Goal: Task Accomplishment & Management: Manage account settings

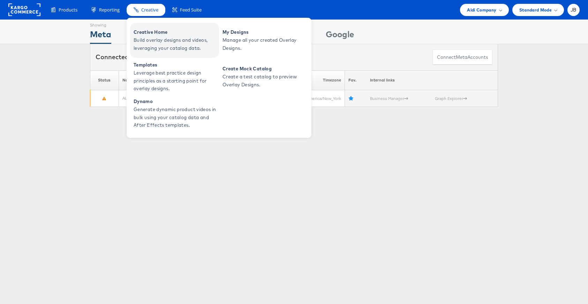
click at [141, 32] on span "Creative Home" at bounding box center [176, 32] width 84 height 8
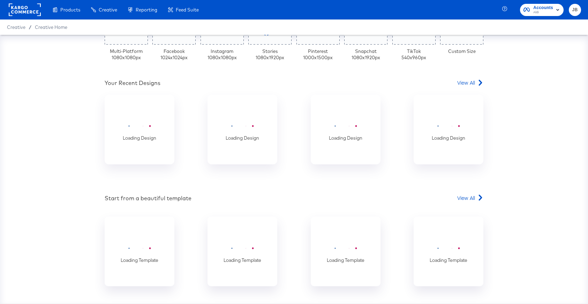
scroll to position [211, 0]
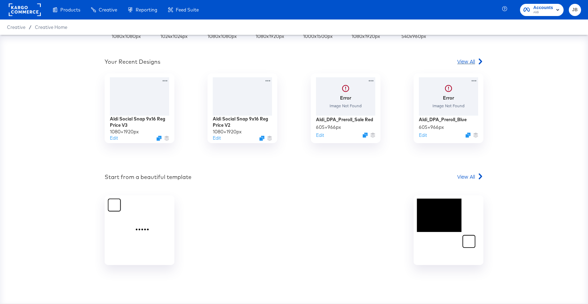
click at [466, 61] on span "View All" at bounding box center [466, 61] width 18 height 7
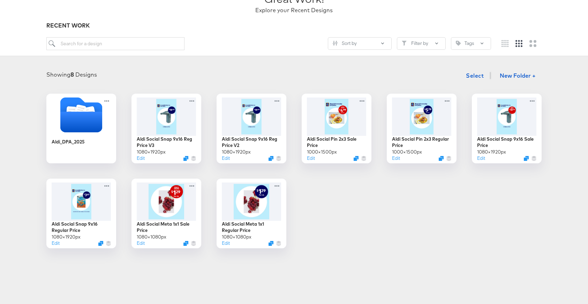
scroll to position [63, 0]
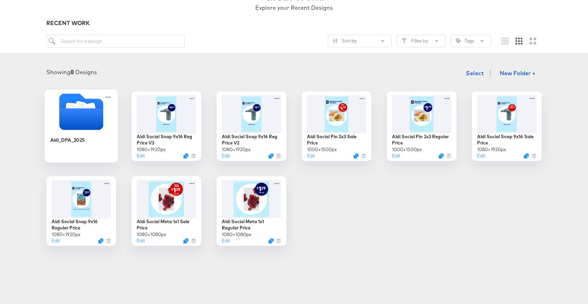
click at [99, 131] on div at bounding box center [81, 112] width 73 height 38
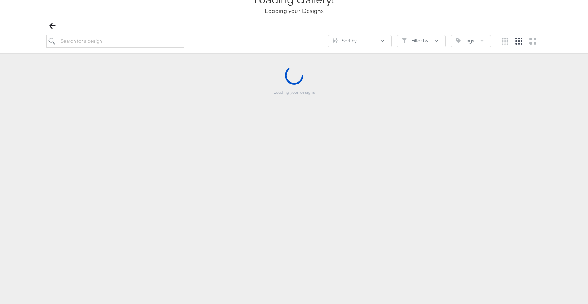
scroll to position [62, 0]
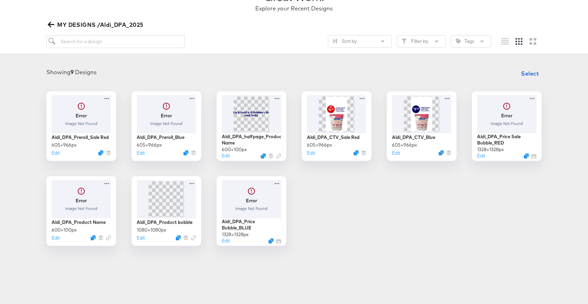
click at [51, 22] on icon "button" at bounding box center [51, 25] width 7 height 6
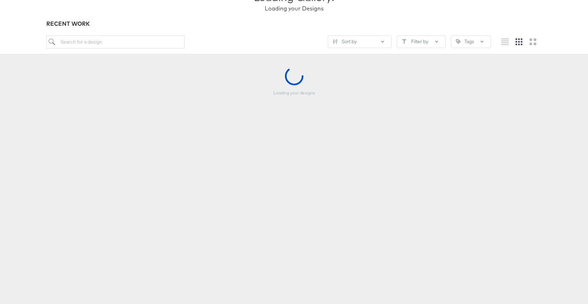
scroll to position [63, 0]
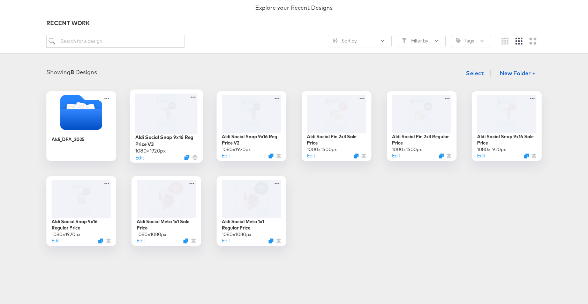
click at [187, 129] on div at bounding box center [166, 113] width 62 height 40
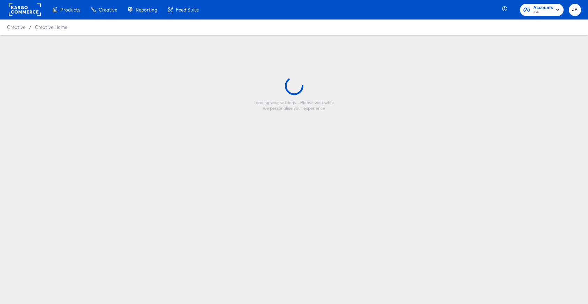
type input "Aldi Social Snap 9x16 Reg Price V3"
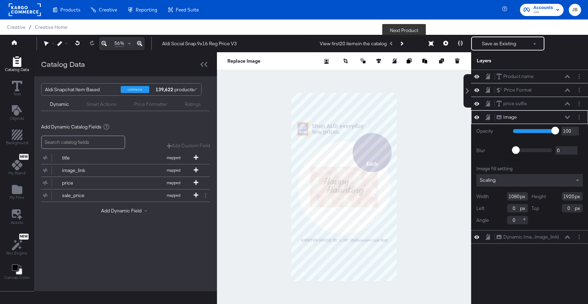
click at [403, 45] on button "Next Product" at bounding box center [401, 43] width 10 height 13
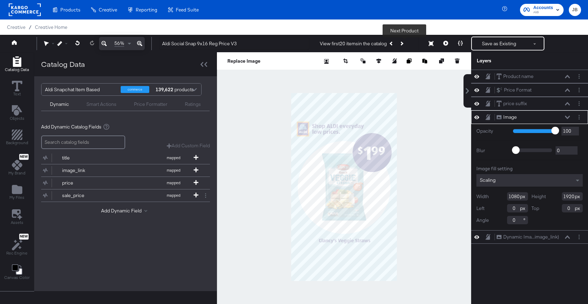
click at [403, 45] on button "Next Product" at bounding box center [401, 43] width 10 height 13
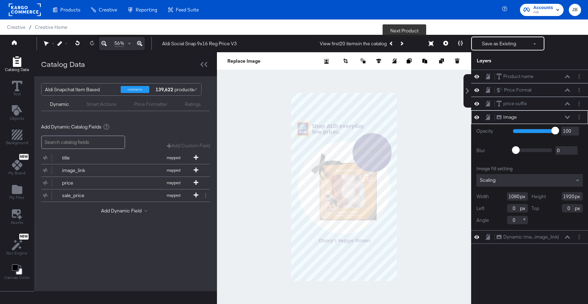
click at [403, 45] on button "Next Product" at bounding box center [401, 43] width 10 height 13
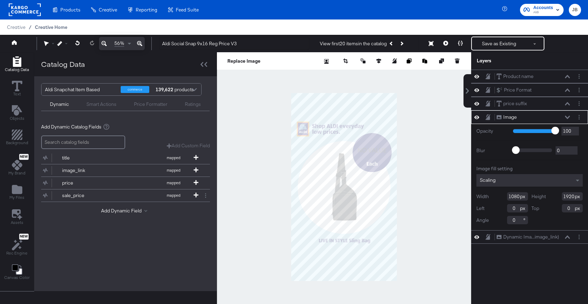
click at [53, 28] on span "Creative Home" at bounding box center [51, 27] width 32 height 6
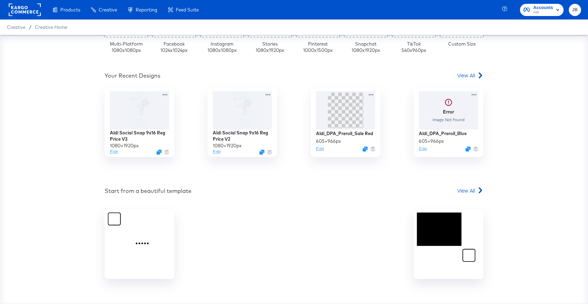
scroll to position [211, 0]
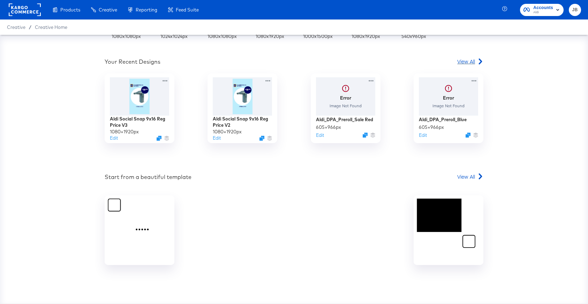
click at [461, 64] on span "View All" at bounding box center [466, 61] width 18 height 7
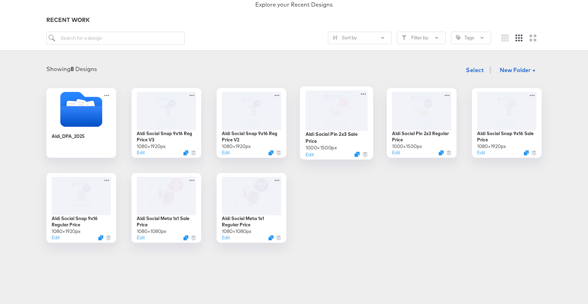
scroll to position [69, 0]
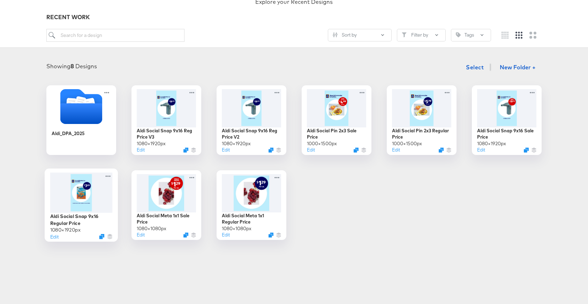
click at [67, 200] on div at bounding box center [81, 193] width 62 height 40
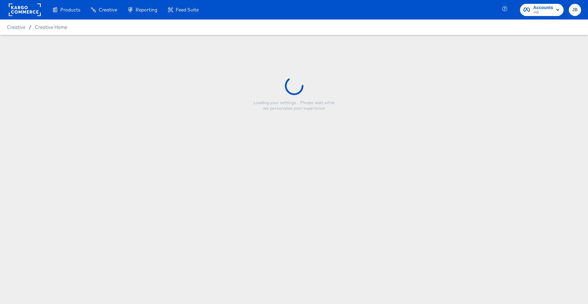
type input "Aldi Social Snap 9x16 Regular Price"
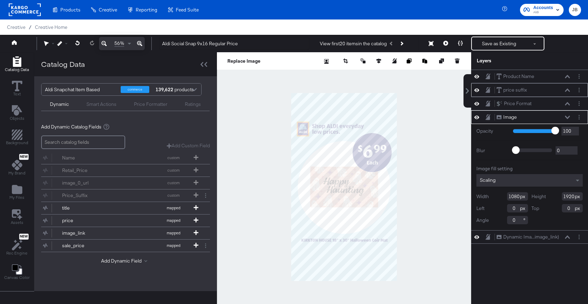
click at [567, 90] on icon at bounding box center [567, 90] width 5 height 3
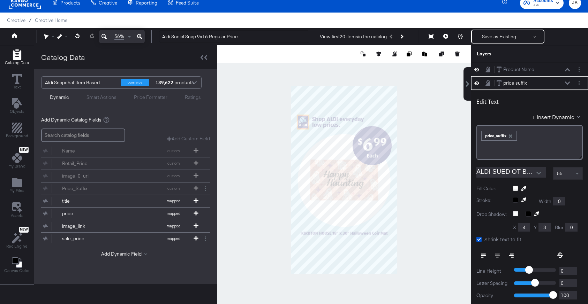
scroll to position [14, 0]
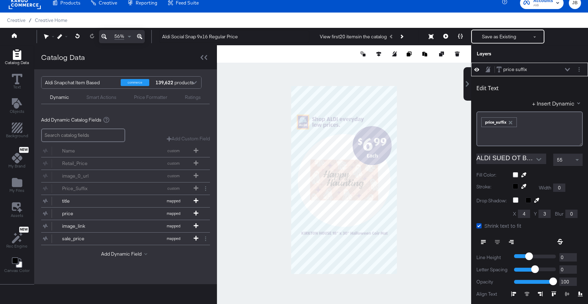
click at [566, 67] on div "price suffix price suffix" at bounding box center [533, 69] width 74 height 7
click at [567, 68] on icon at bounding box center [567, 69] width 5 height 3
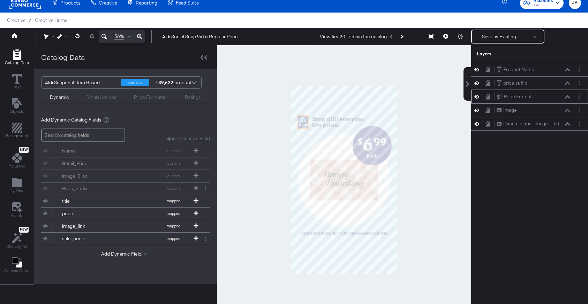
click at [567, 98] on icon at bounding box center [567, 96] width 5 height 3
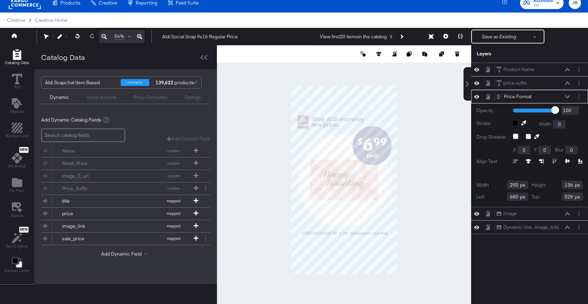
click at [567, 97] on icon at bounding box center [567, 96] width 5 height 3
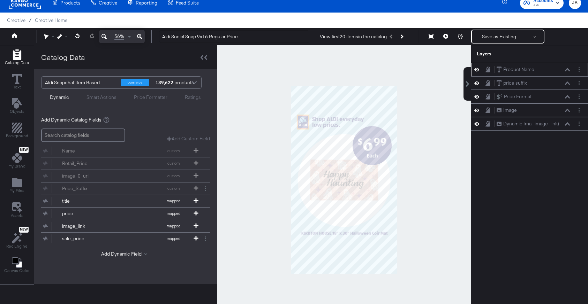
click at [567, 71] on icon at bounding box center [567, 69] width 5 height 3
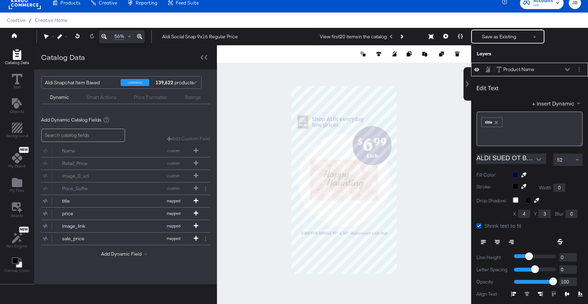
click at [567, 71] on icon at bounding box center [567, 69] width 5 height 3
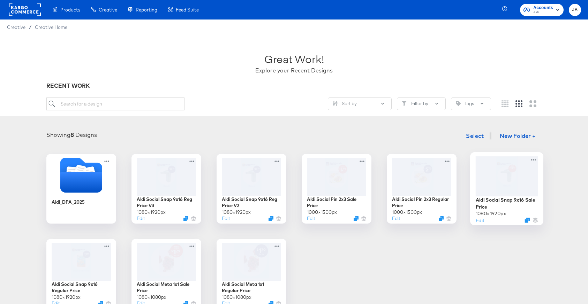
click at [510, 188] on div at bounding box center [507, 176] width 62 height 40
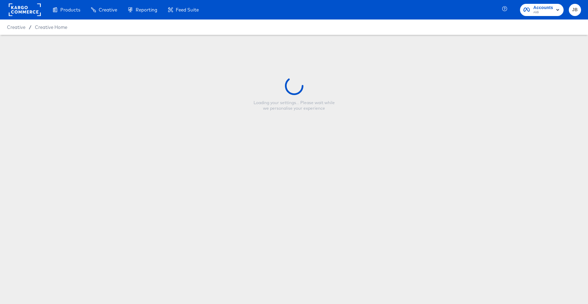
type input "Aldi Social Snap 9x16 Sale Price"
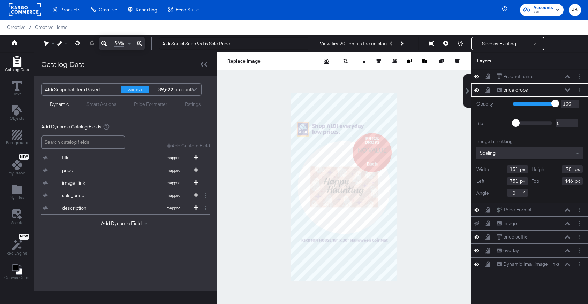
click at [567, 89] on icon at bounding box center [567, 90] width 5 height 3
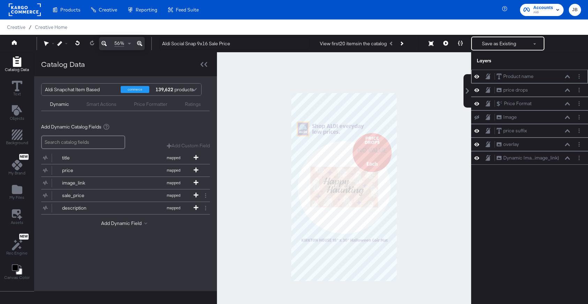
click at [566, 77] on icon at bounding box center [567, 76] width 5 height 3
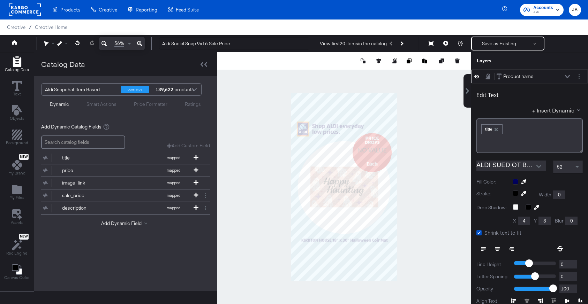
scroll to position [7, 0]
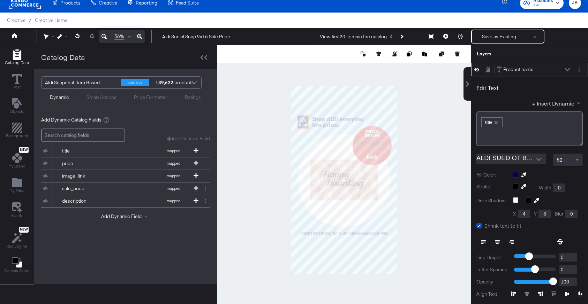
click at [564, 67] on div "Product name Product name" at bounding box center [533, 69] width 74 height 7
click at [567, 68] on icon at bounding box center [567, 69] width 5 height 3
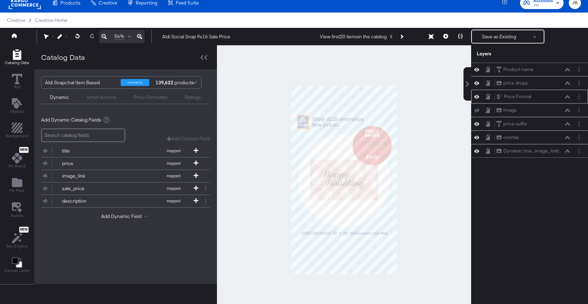
click at [567, 96] on icon at bounding box center [567, 96] width 5 height 3
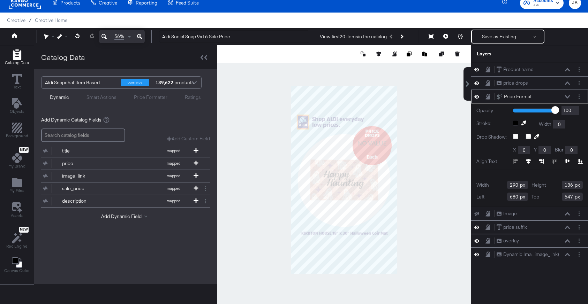
click at [567, 96] on icon at bounding box center [567, 96] width 5 height 3
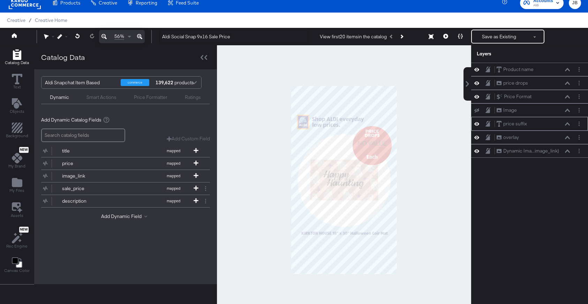
click at [568, 126] on icon at bounding box center [567, 123] width 5 height 3
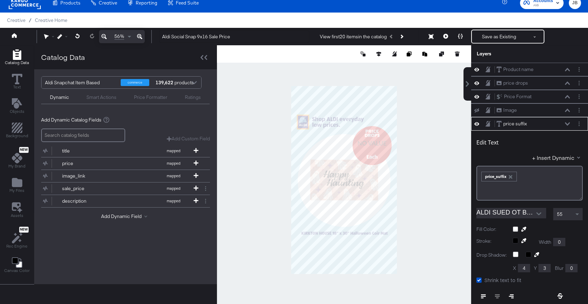
scroll to position [54, 0]
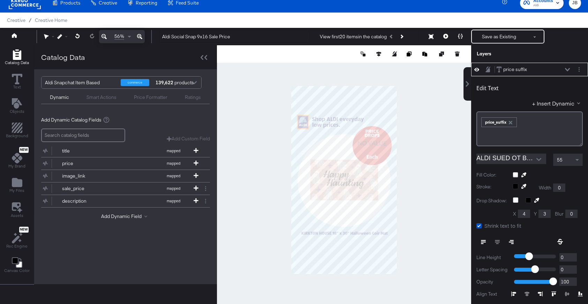
click at [568, 68] on button at bounding box center [568, 70] width 6 height 4
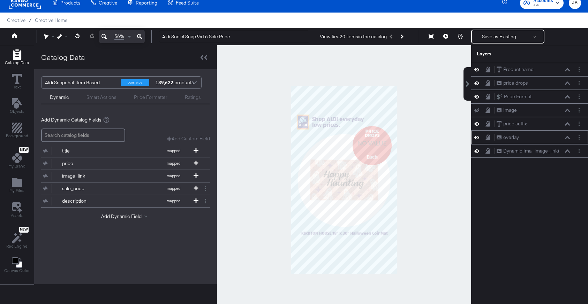
click at [567, 139] on button at bounding box center [568, 138] width 6 height 4
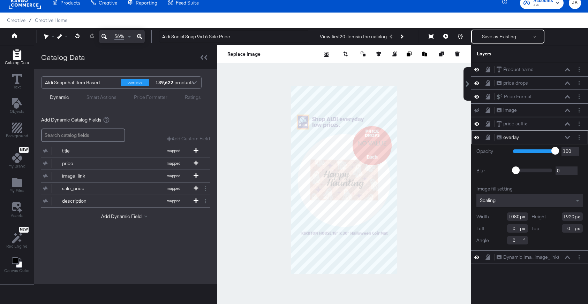
click at [568, 135] on div "overlay overlay" at bounding box center [533, 137] width 74 height 7
click at [568, 137] on icon at bounding box center [567, 137] width 5 height 3
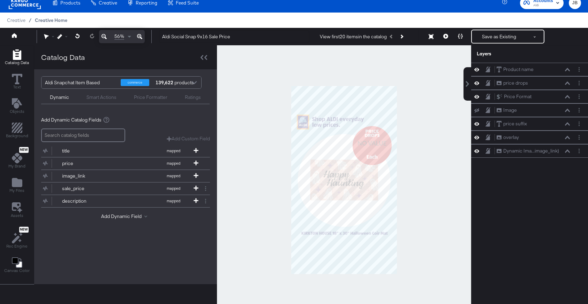
click at [52, 22] on span "Creative Home" at bounding box center [51, 20] width 32 height 6
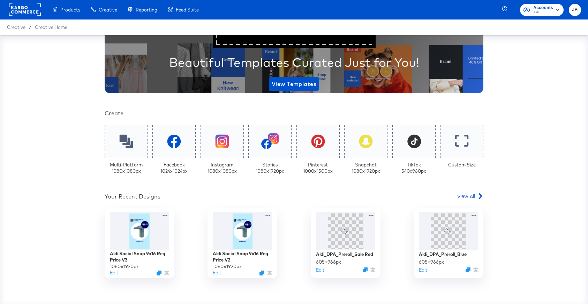
scroll to position [155, 0]
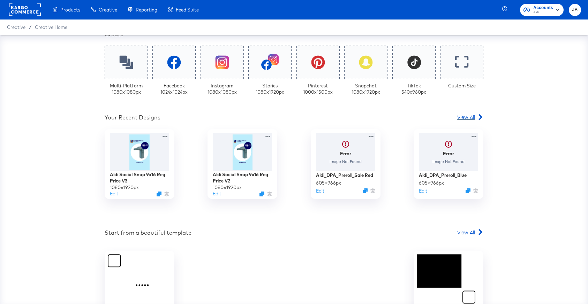
click at [460, 118] on span "View All" at bounding box center [466, 117] width 18 height 7
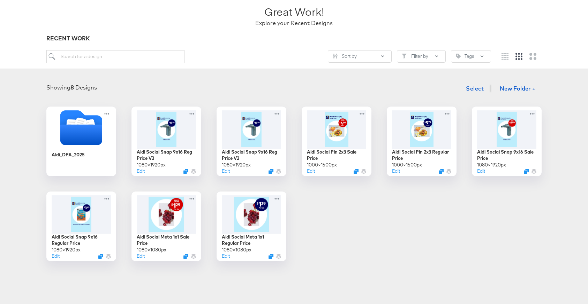
scroll to position [60, 0]
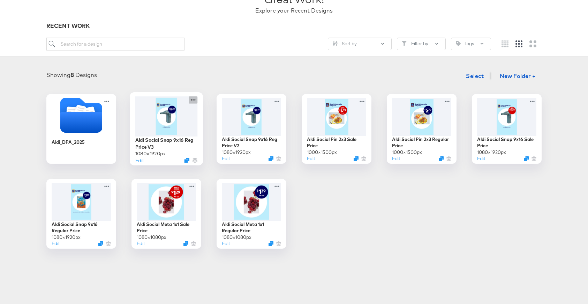
click at [194, 101] on icon at bounding box center [193, 99] width 9 height 7
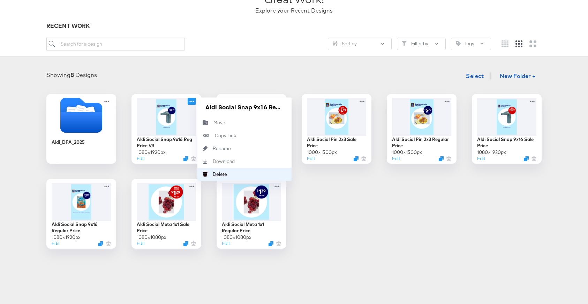
click at [213, 174] on div "Delete Delete" at bounding box center [204, 174] width 15 height 13
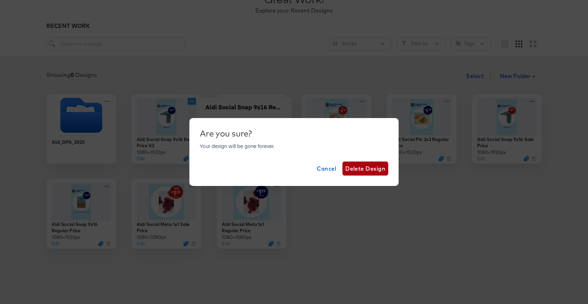
click at [361, 168] on span "Delete Design" at bounding box center [365, 169] width 40 height 10
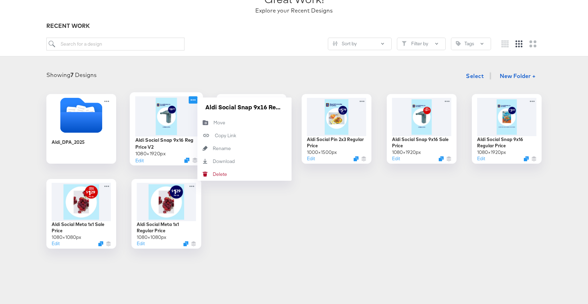
click at [195, 101] on icon at bounding box center [193, 99] width 9 height 7
click at [213, 174] on div "Delete Delete" at bounding box center [213, 174] width 0 height 0
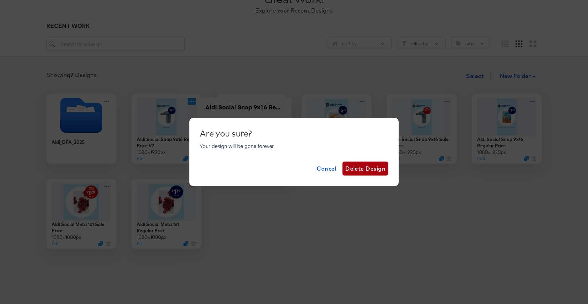
click at [364, 171] on span "Delete Design" at bounding box center [365, 169] width 40 height 10
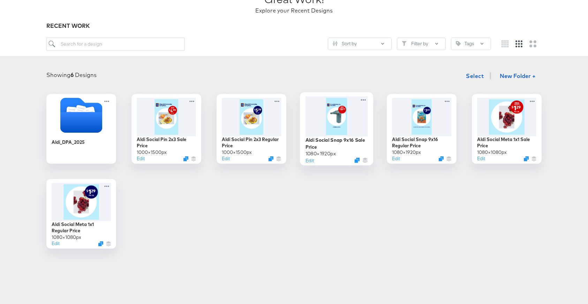
click at [348, 122] on div at bounding box center [336, 116] width 62 height 40
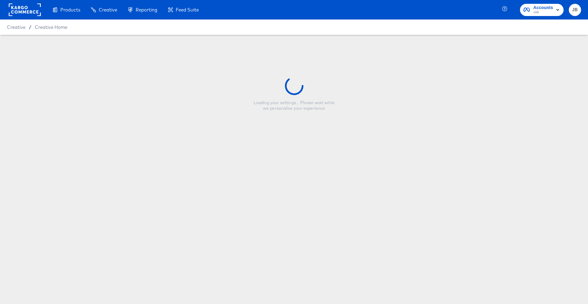
type input "Aldi Social Snap 9x16 Sale Price"
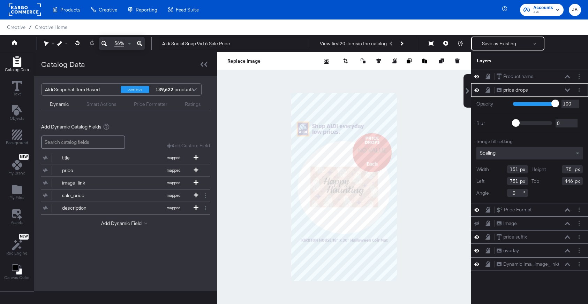
scroll to position [7, 0]
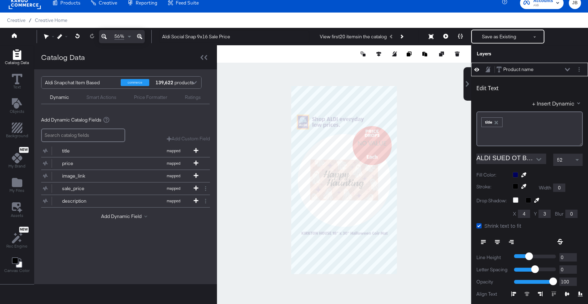
click at [568, 70] on icon at bounding box center [567, 69] width 5 height 3
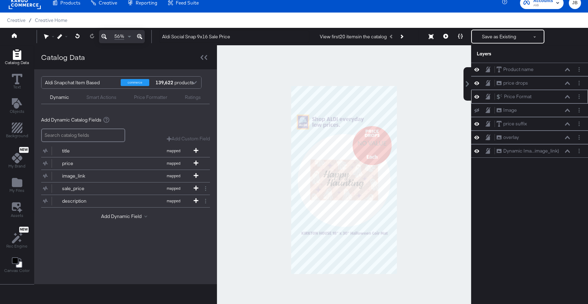
click at [569, 97] on icon at bounding box center [567, 96] width 5 height 3
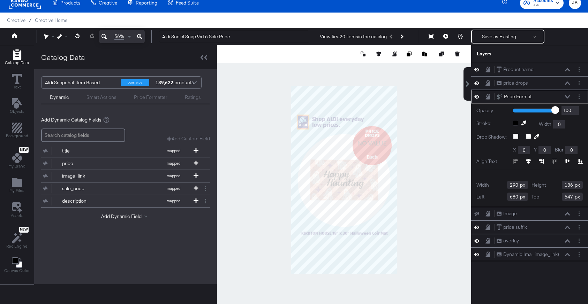
click at [569, 97] on icon at bounding box center [567, 96] width 5 height 3
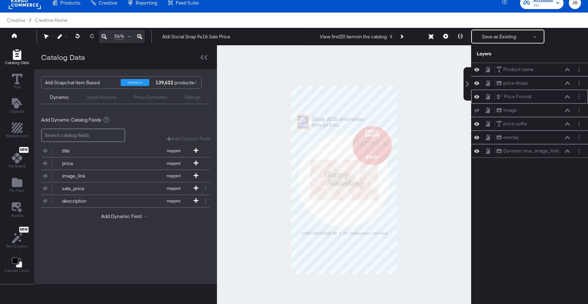
click at [565, 97] on button at bounding box center [568, 97] width 6 height 4
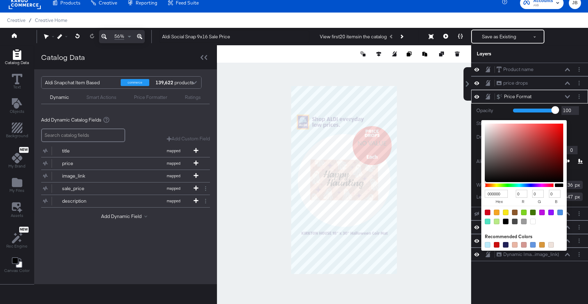
click at [513, 122] on div "000000 hex 0 r 0 g 0 b 100 a Recommended Colors" at bounding box center [523, 124] width 21 height 8
click at [581, 122] on div "Opacity 1 100 100 Stroke: 000000 hex 0 r 0 g 0 b 100 a Recommended Colors Width…" at bounding box center [529, 135] width 106 height 58
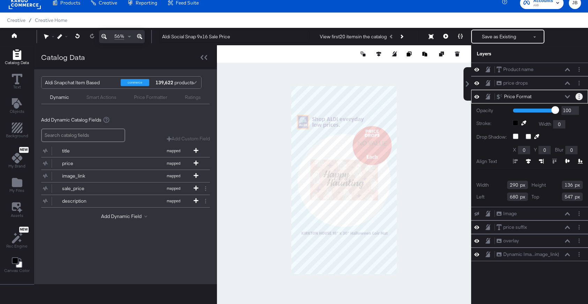
click at [581, 96] on button "Layer Options" at bounding box center [578, 96] width 7 height 7
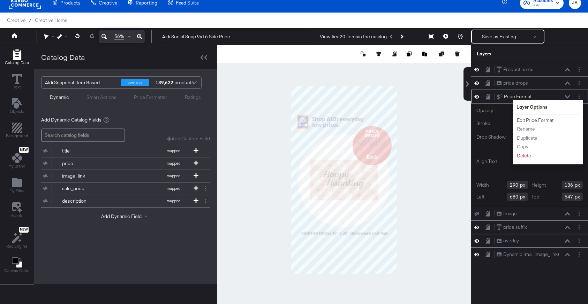
click at [533, 119] on button "Edit Price Format" at bounding box center [534, 120] width 37 height 7
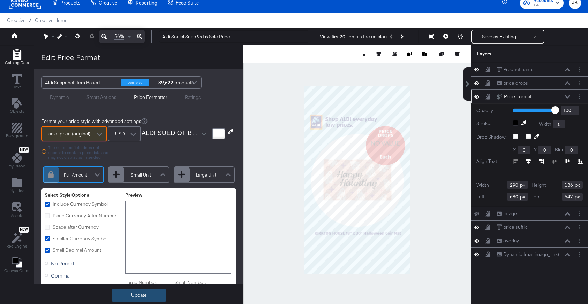
click at [156, 291] on button "Update" at bounding box center [139, 295] width 54 height 13
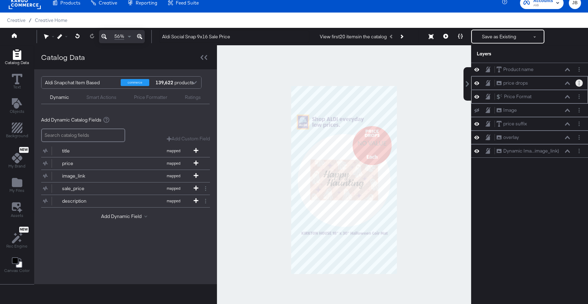
click at [580, 83] on button "Layer Options" at bounding box center [578, 82] width 7 height 7
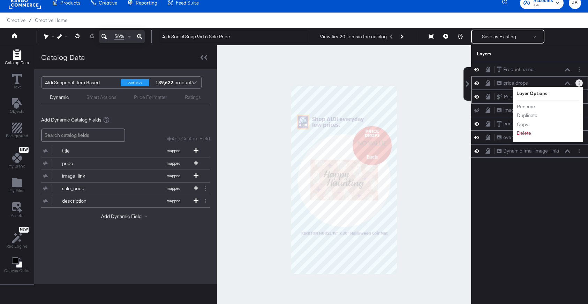
click at [569, 83] on icon at bounding box center [567, 83] width 5 height 3
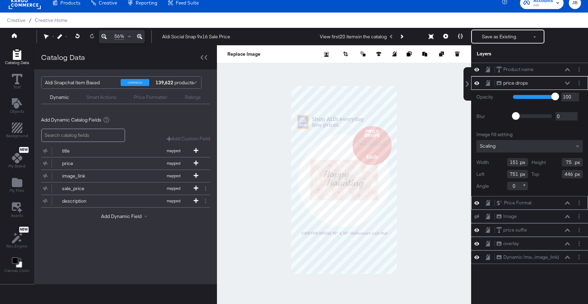
click at [569, 83] on icon at bounding box center [567, 83] width 5 height 3
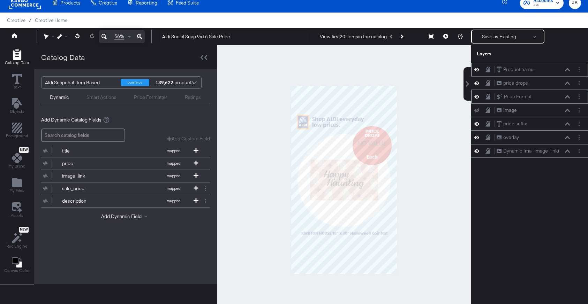
click at [568, 69] on icon at bounding box center [567, 69] width 5 height 3
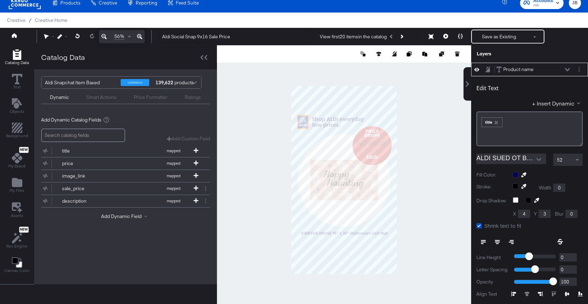
click at [568, 69] on icon at bounding box center [567, 69] width 5 height 3
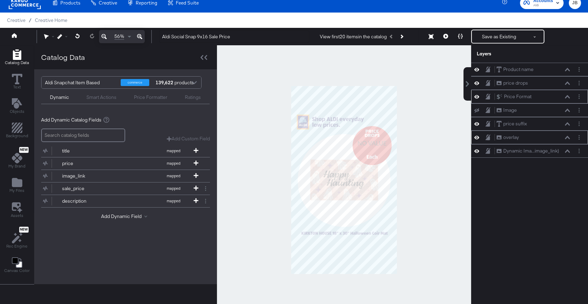
click at [477, 136] on icon at bounding box center [476, 138] width 5 height 6
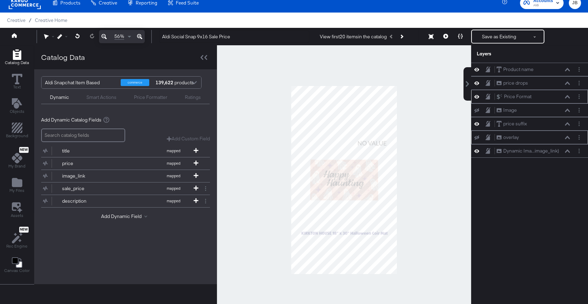
click at [477, 136] on icon at bounding box center [476, 138] width 5 height 5
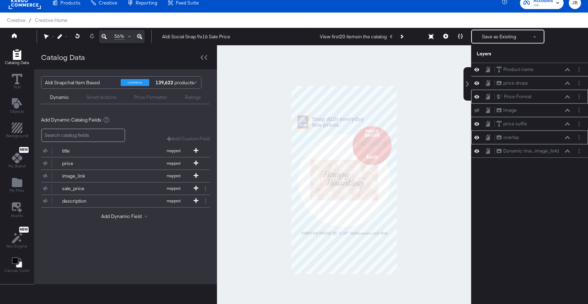
click at [477, 136] on icon at bounding box center [476, 138] width 5 height 6
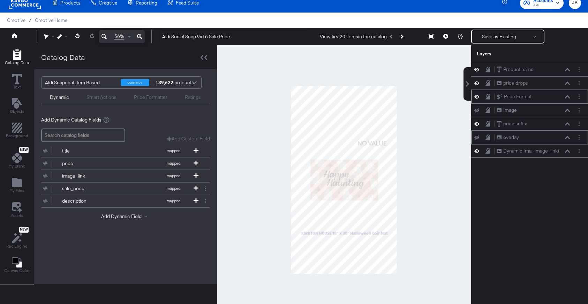
click at [477, 136] on icon at bounding box center [476, 138] width 5 height 5
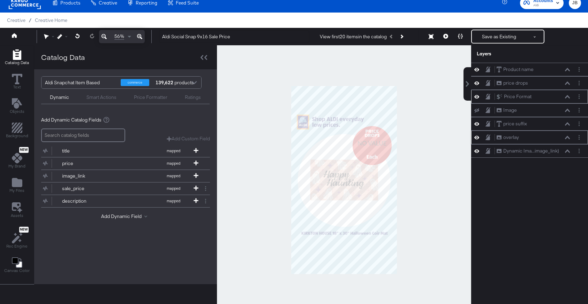
click at [477, 136] on icon at bounding box center [476, 138] width 5 height 6
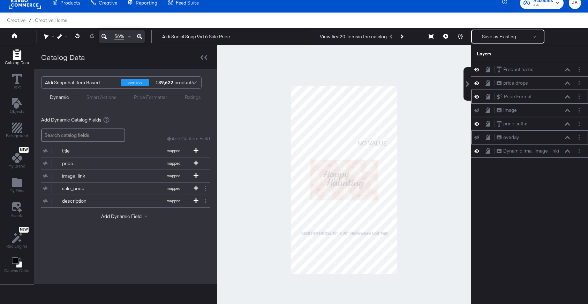
click at [477, 136] on icon at bounding box center [476, 138] width 5 height 5
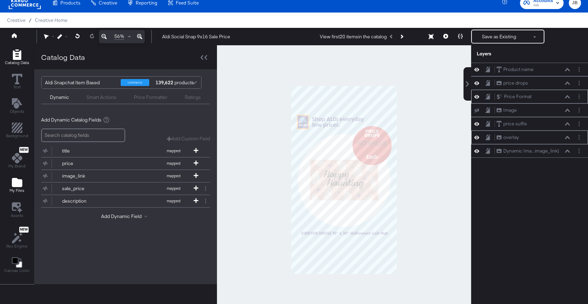
click at [18, 185] on icon "Add Files" at bounding box center [17, 182] width 10 height 9
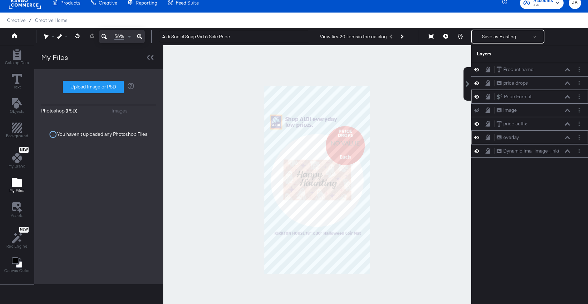
click at [81, 133] on div "You haven't uploaded any Photoshop Files." at bounding box center [98, 134] width 115 height 36
click at [119, 111] on div "Images" at bounding box center [120, 111] width 16 height 7
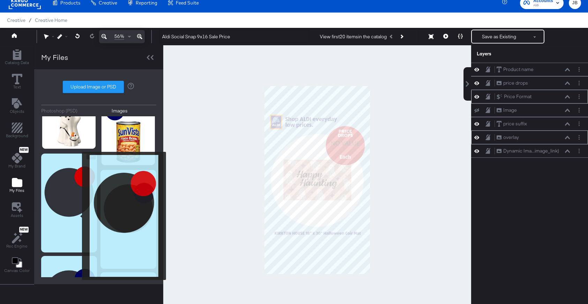
click at [77, 217] on img at bounding box center [69, 203] width 56 height 99
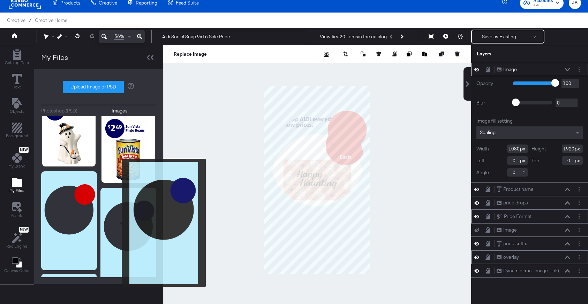
scroll to position [357, 0]
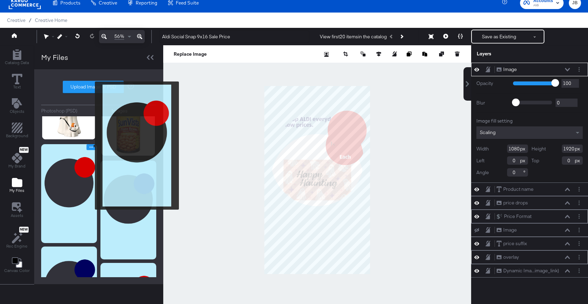
click at [90, 146] on icon "Image Options" at bounding box center [91, 147] width 5 height 5
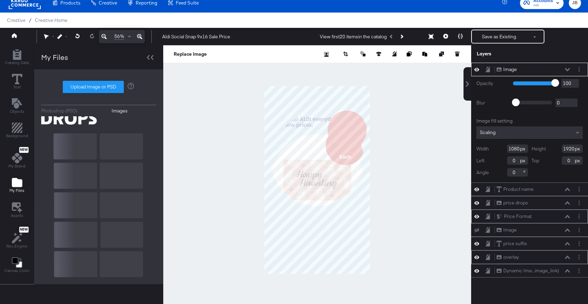
scroll to position [676, 0]
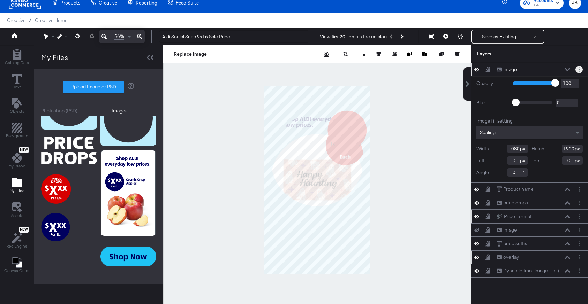
click at [580, 70] on button "Layer Options" at bounding box center [578, 69] width 7 height 7
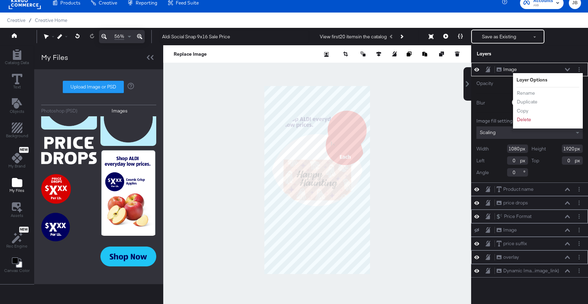
click at [531, 119] on li "Delete" at bounding box center [535, 119] width 38 height 7
click at [528, 121] on button "Delete" at bounding box center [523, 119] width 15 height 7
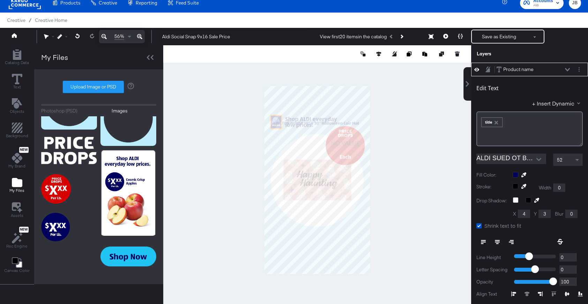
type input "88"
type input "360"
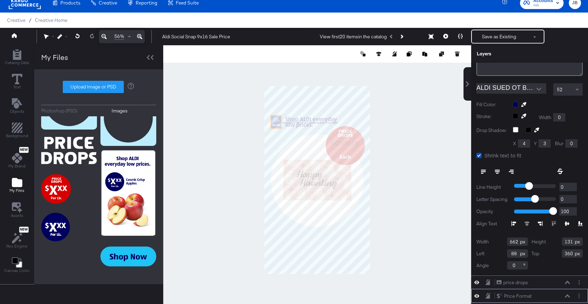
scroll to position [74, 0]
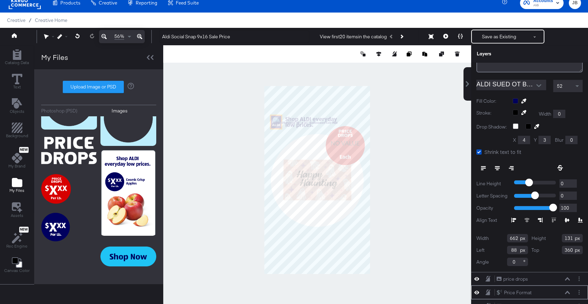
click at [516, 238] on input "662" at bounding box center [517, 238] width 21 height 8
click at [519, 238] on input "662" at bounding box center [517, 238] width 21 height 8
drag, startPoint x: 517, startPoint y: 237, endPoint x: 513, endPoint y: 237, distance: 3.5
click at [513, 237] on input "663" at bounding box center [517, 238] width 21 height 8
type input "643"
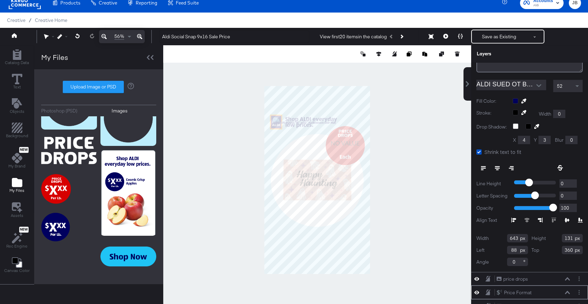
click at [567, 238] on input "131" at bounding box center [572, 238] width 21 height 8
type input "110"
click at [546, 257] on div "Width 643 Height 110 Left 88 Top 360 Angle 0" at bounding box center [529, 250] width 106 height 32
click at [517, 251] on input "88" at bounding box center [517, 250] width 21 height 8
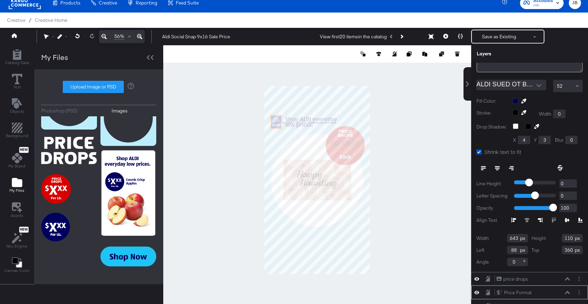
click at [517, 251] on input "88" at bounding box center [517, 250] width 21 height 8
type input "66"
click at [569, 251] on input "360" at bounding box center [572, 250] width 21 height 8
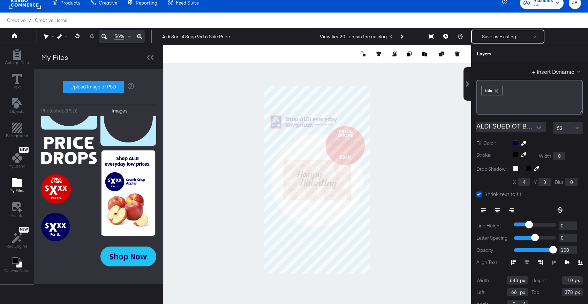
scroll to position [30, 0]
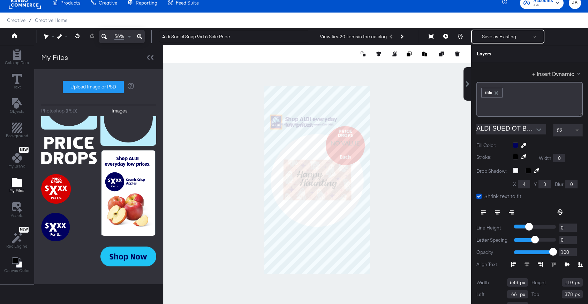
type input "378"
click at [580, 131] on span at bounding box center [578, 130] width 9 height 12
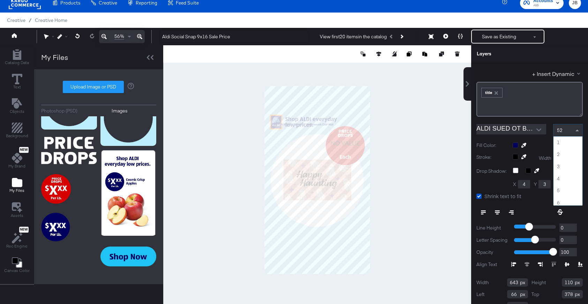
scroll to position [615, 0]
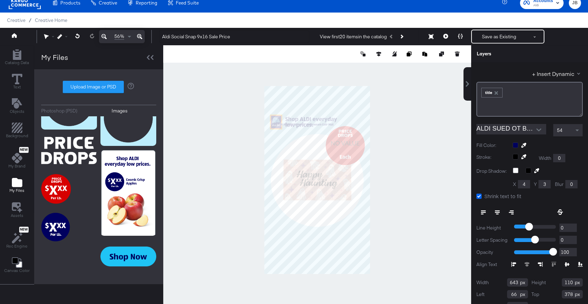
click at [480, 196] on icon at bounding box center [478, 196] width 5 height 5
click at [0, 0] on input "Shrink text to fit" at bounding box center [0, 0] width 0 height 0
click at [482, 212] on icon at bounding box center [483, 212] width 5 height 5
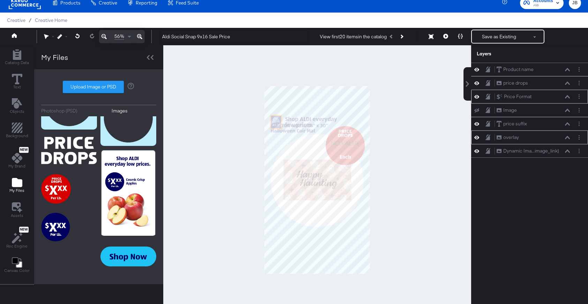
scroll to position [0, 0]
click at [432, 175] on div at bounding box center [317, 180] width 308 height 270
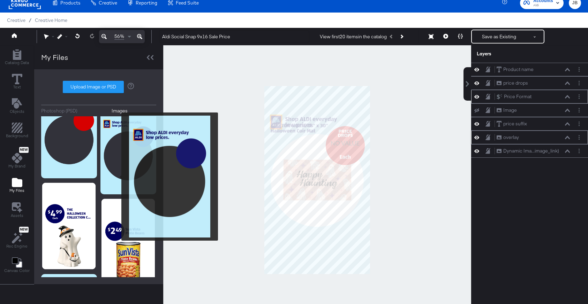
scroll to position [176, 0]
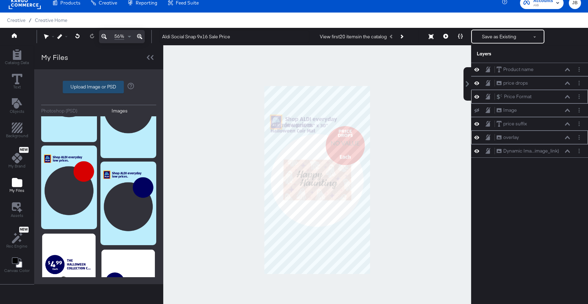
click at [89, 91] on label "Upload Image or PSD" at bounding box center [93, 87] width 60 height 12
click at [99, 87] on input "Upload Image or PSD" at bounding box center [99, 87] width 0 height 0
click at [96, 91] on label "Upload Image or PSD" at bounding box center [93, 87] width 60 height 12
click at [99, 87] on input "Upload Image or PSD" at bounding box center [99, 87] width 0 height 0
type input "C:\fakepath\snap1-1.png"
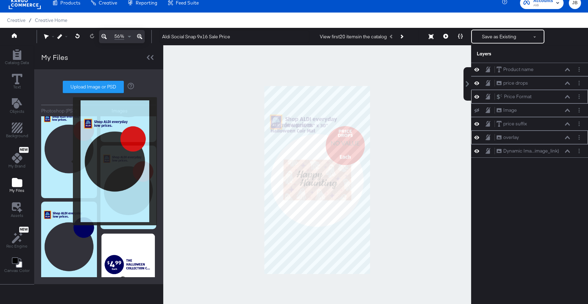
scroll to position [0, 0]
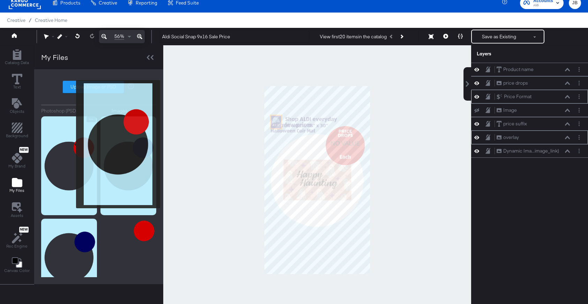
click at [71, 144] on img at bounding box center [69, 165] width 56 height 99
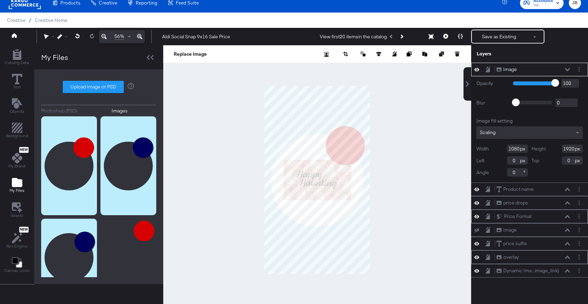
click at [567, 69] on icon at bounding box center [567, 69] width 5 height 3
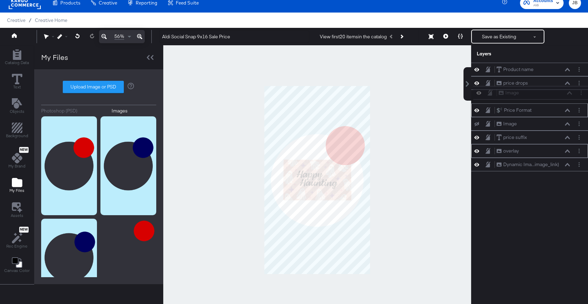
scroll to position [7, 0]
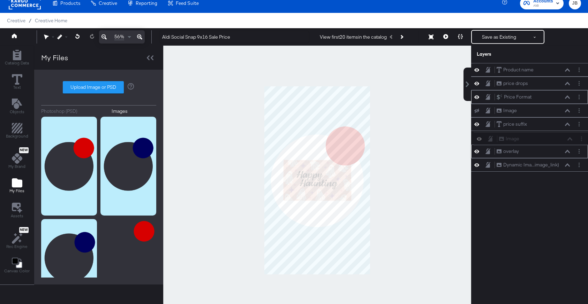
drag, startPoint x: 552, startPoint y: 70, endPoint x: 554, endPoint y: 143, distance: 73.6
click at [554, 143] on div "Image Image Product name Product name price drops price drops Price Format Pric…" at bounding box center [529, 117] width 117 height 109
click at [581, 138] on button "Layer Options" at bounding box center [578, 137] width 7 height 7
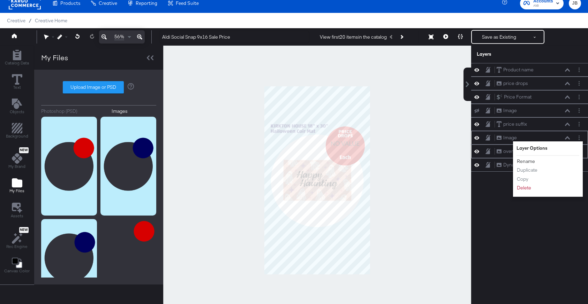
click at [528, 161] on button "Rename" at bounding box center [525, 161] width 19 height 7
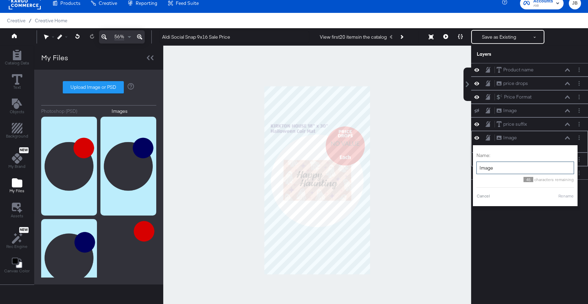
click at [511, 163] on input "Image" at bounding box center [525, 168] width 98 height 13
type input "Sale Overlay"
click at [555, 198] on button "Rename" at bounding box center [557, 196] width 16 height 6
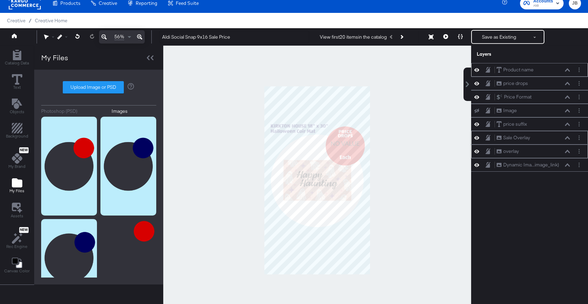
click at [565, 69] on icon at bounding box center [567, 69] width 5 height 3
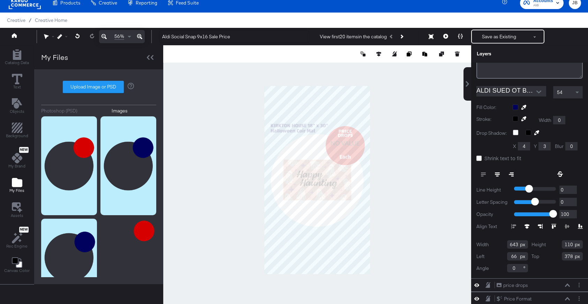
scroll to position [0, 0]
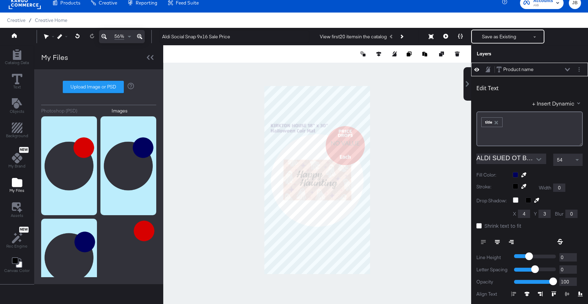
click at [568, 67] on div "Product name Product name" at bounding box center [533, 69] width 74 height 7
click at [568, 68] on icon at bounding box center [567, 69] width 5 height 3
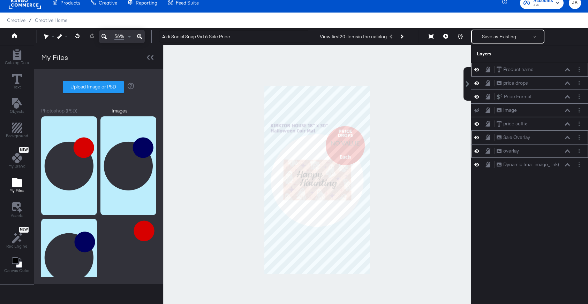
click at [562, 68] on div "Product name Product name" at bounding box center [533, 69] width 74 height 7
click at [566, 72] on div "Product name Product name" at bounding box center [533, 69] width 74 height 7
click at [569, 70] on icon at bounding box center [567, 69] width 5 height 3
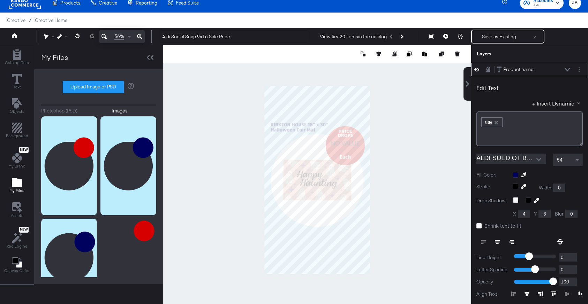
type input "369"
click at [566, 69] on icon at bounding box center [567, 69] width 5 height 3
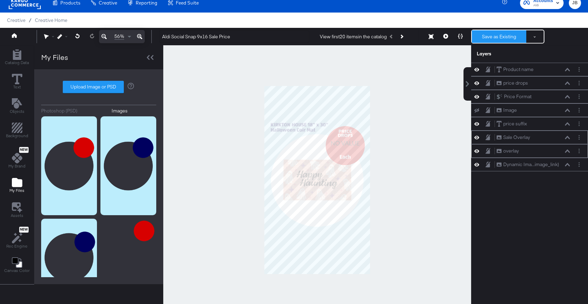
click at [486, 38] on button "Save as Existing" at bounding box center [499, 36] width 54 height 13
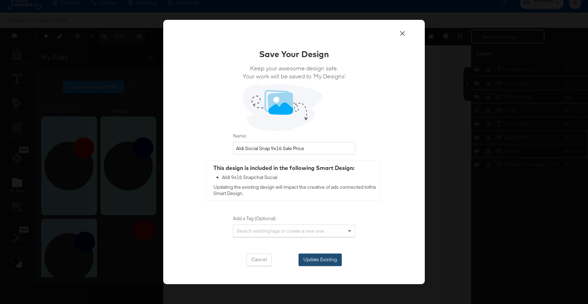
click at [324, 263] on button "Update Existing" at bounding box center [319, 260] width 43 height 13
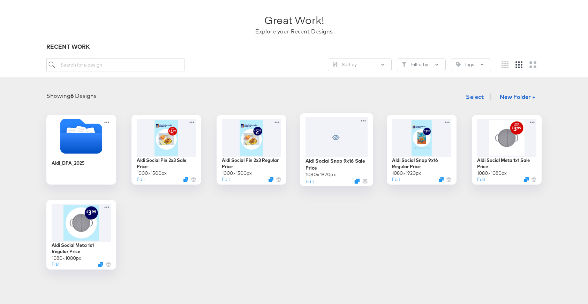
scroll to position [41, 0]
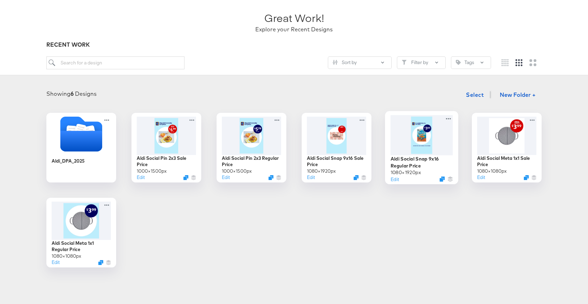
click at [431, 171] on div "Aldi Social Snap 9x16 Regular Price 1080 × 1920 px Edit" at bounding box center [422, 169] width 62 height 27
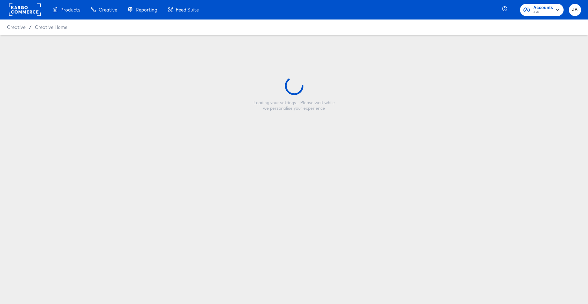
type input "Aldi Social Snap 9x16 Regular Price"
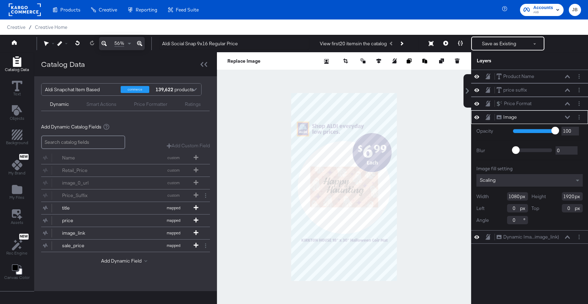
click at [568, 117] on icon at bounding box center [567, 117] width 5 height 3
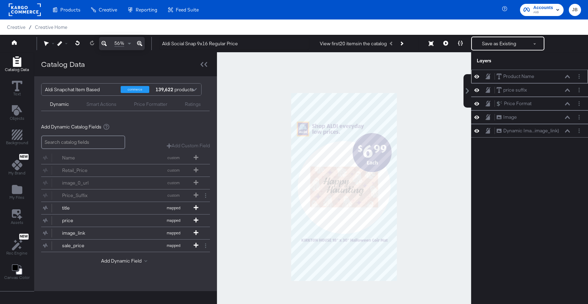
click at [567, 76] on icon at bounding box center [567, 76] width 5 height 3
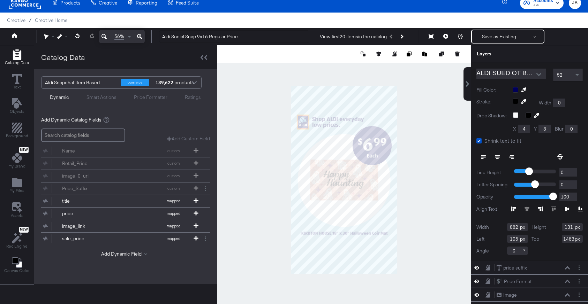
scroll to position [96, 0]
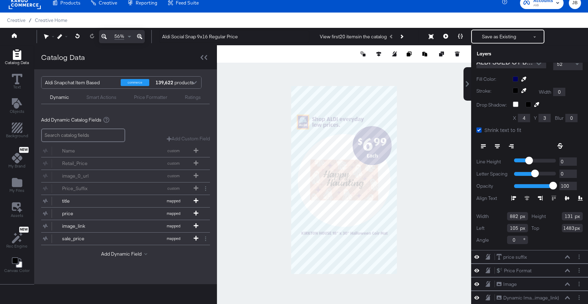
click at [514, 220] on input "882" at bounding box center [517, 216] width 21 height 8
type input "643"
type input "110"
click at [510, 228] on input "105" at bounding box center [517, 228] width 21 height 8
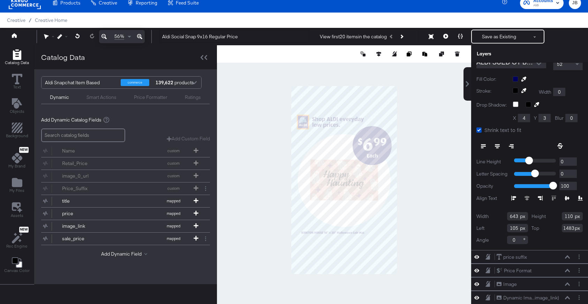
click at [520, 228] on div "Left 105" at bounding box center [502, 228] width 52 height 8
type input "66"
type input "1"
click at [566, 229] on input "1378" at bounding box center [572, 228] width 21 height 8
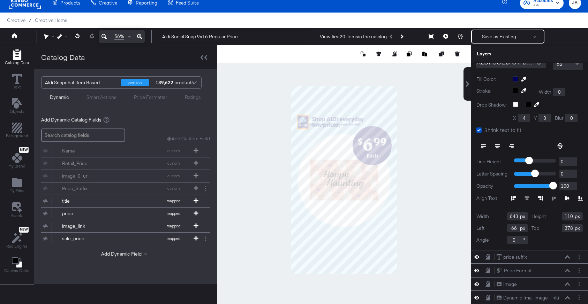
type input "378"
click at [555, 237] on div "Width 643 Height 110 Left 66 Top 378 Angle 0" at bounding box center [529, 228] width 106 height 32
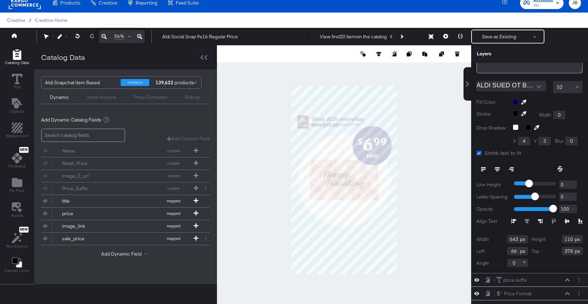
scroll to position [68, 0]
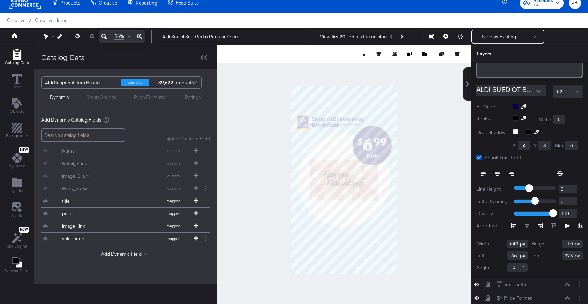
click at [577, 94] on span at bounding box center [578, 92] width 9 height 12
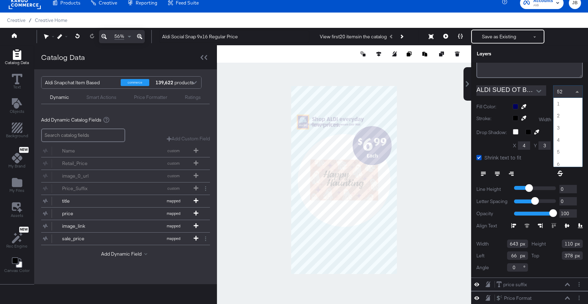
scroll to position [615, 0]
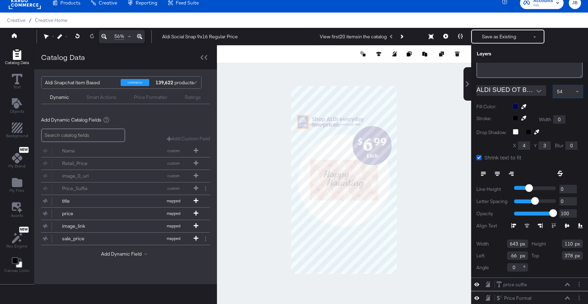
click at [480, 158] on icon at bounding box center [478, 157] width 5 height 5
click at [0, 0] on input "Shrink text to fit" at bounding box center [0, 0] width 0 height 0
click at [483, 176] on button at bounding box center [483, 174] width 14 height 13
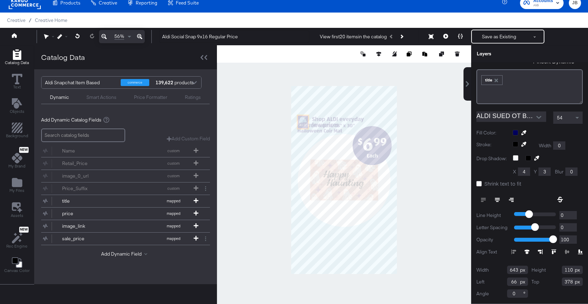
scroll to position [0, 0]
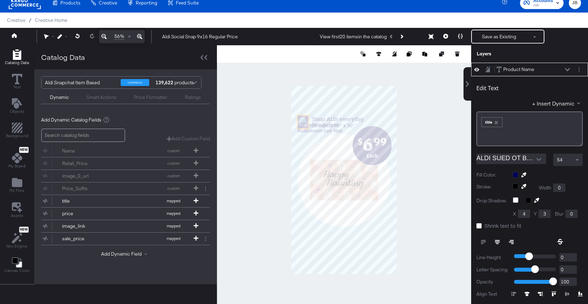
click at [568, 69] on icon at bounding box center [567, 69] width 5 height 3
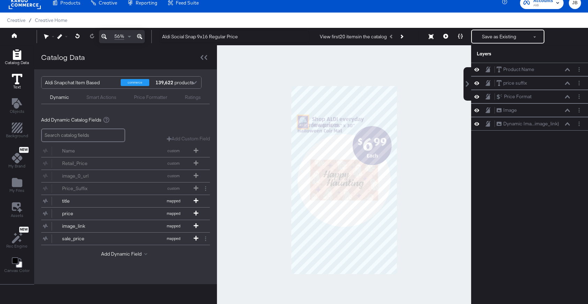
click at [15, 79] on icon at bounding box center [17, 79] width 10 height 10
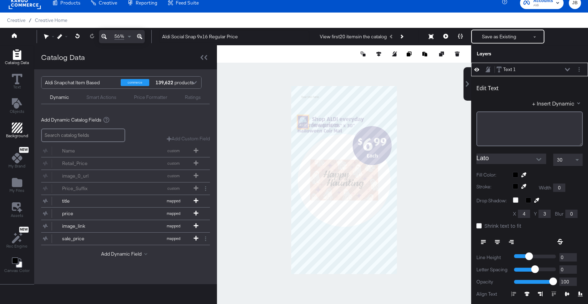
click at [13, 127] on icon "Add Rectangle" at bounding box center [17, 128] width 10 height 10
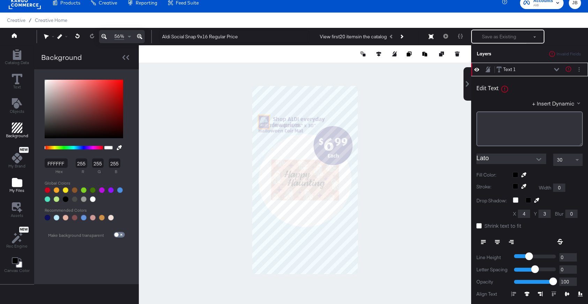
click at [14, 185] on icon "Add Files" at bounding box center [17, 182] width 10 height 9
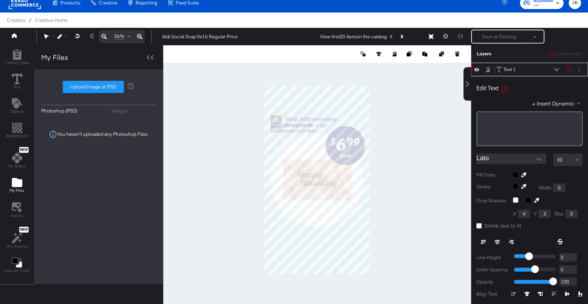
click at [113, 111] on div "Images" at bounding box center [120, 111] width 16 height 7
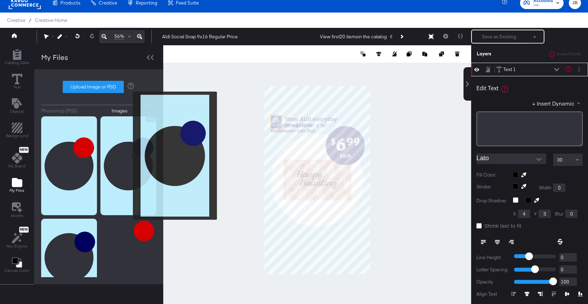
click at [128, 156] on img at bounding box center [128, 165] width 56 height 99
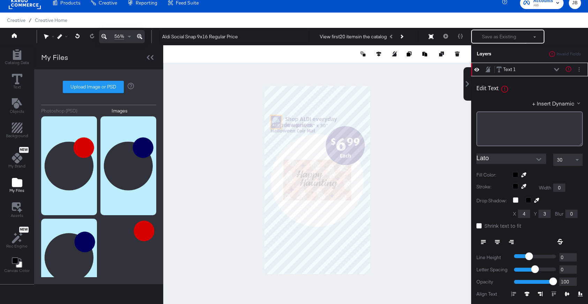
click at [556, 71] on button at bounding box center [557, 70] width 6 height 4
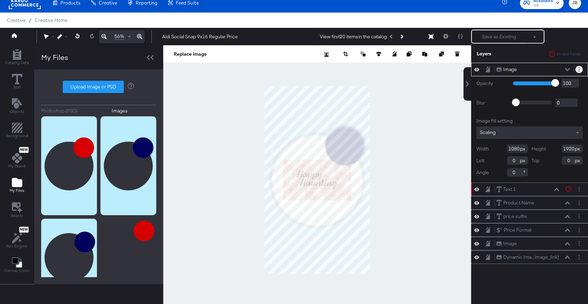
click at [577, 71] on button "Layer Options" at bounding box center [578, 69] width 7 height 7
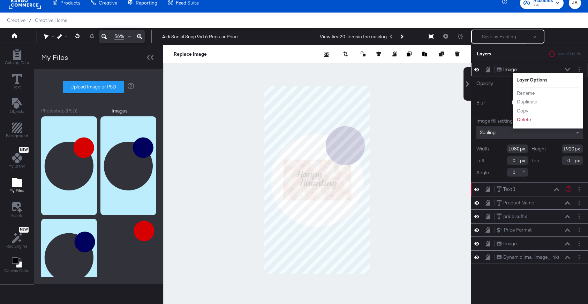
click at [564, 70] on div "Image Image" at bounding box center [533, 69] width 74 height 7
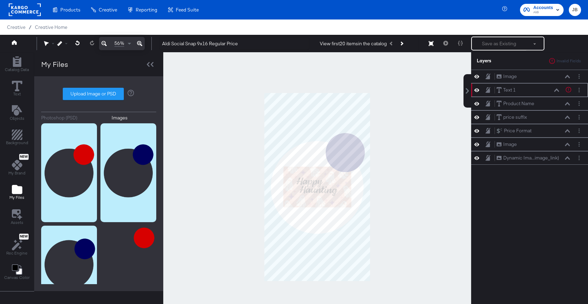
scroll to position [7, 0]
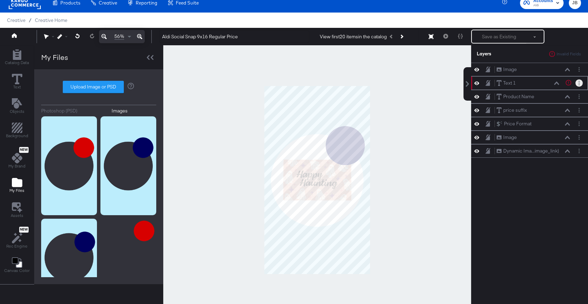
click at [579, 82] on icon "Layer Options" at bounding box center [578, 83] width 1 height 5
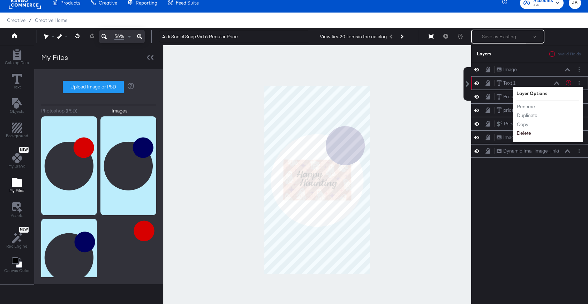
click at [528, 134] on button "Delete" at bounding box center [523, 133] width 15 height 7
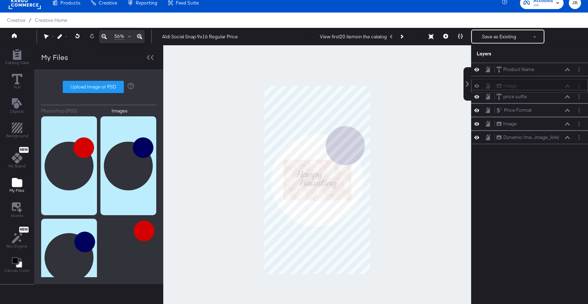
scroll to position [6, 0]
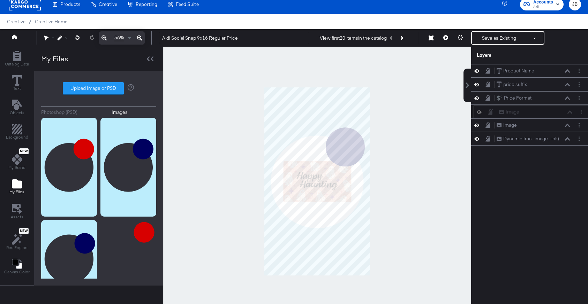
drag, startPoint x: 532, startPoint y: 88, endPoint x: 534, endPoint y: 114, distance: 26.3
click at [534, 114] on div "Image Image" at bounding box center [536, 111] width 74 height 7
click at [578, 111] on circle "Layer Options" at bounding box center [578, 111] width 1 height 1
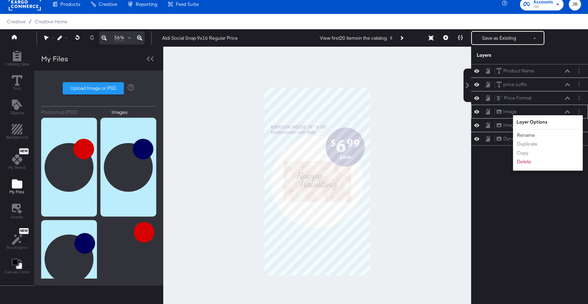
click at [523, 133] on button "Rename" at bounding box center [525, 135] width 19 height 7
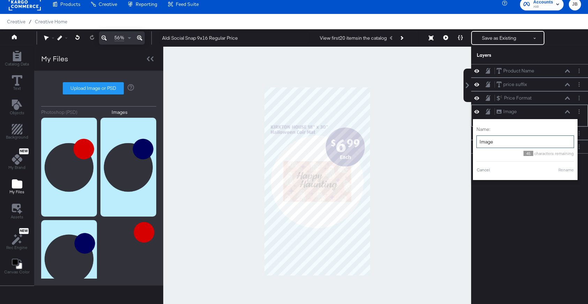
click at [504, 143] on input "Image" at bounding box center [525, 142] width 98 height 13
type input "Full Price Overlay"
click at [554, 172] on button "Rename" at bounding box center [557, 170] width 16 height 6
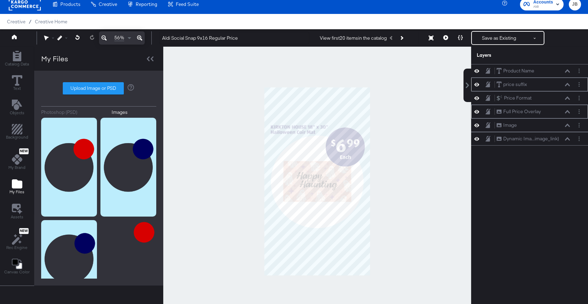
click at [567, 86] on div "price suffix price suffix" at bounding box center [533, 84] width 74 height 7
click at [567, 84] on icon at bounding box center [567, 84] width 5 height 3
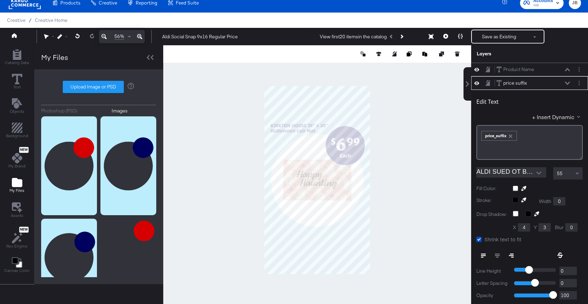
scroll to position [14, 0]
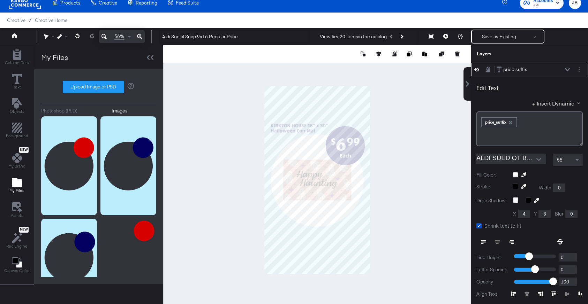
click at [567, 69] on icon at bounding box center [567, 69] width 5 height 3
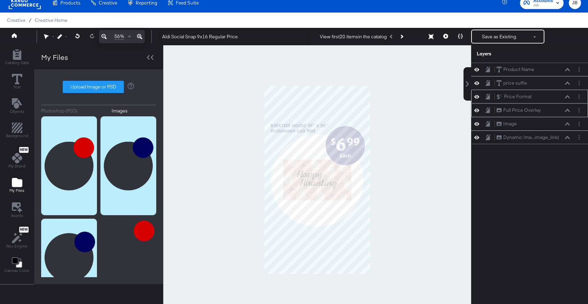
click at [566, 97] on icon at bounding box center [567, 96] width 5 height 3
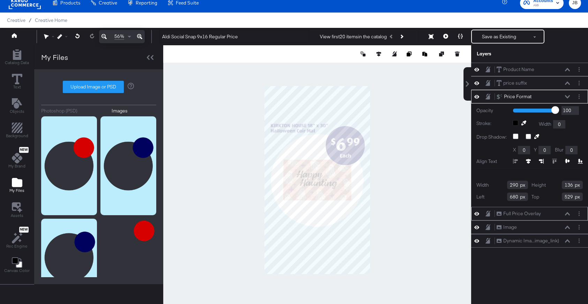
click at [567, 97] on icon at bounding box center [567, 96] width 5 height 3
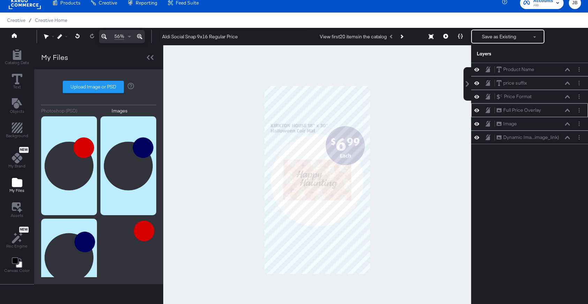
click at [568, 108] on div "Full Price Overlay Full Price Overlay" at bounding box center [533, 110] width 74 height 7
click at [568, 109] on icon at bounding box center [567, 110] width 5 height 3
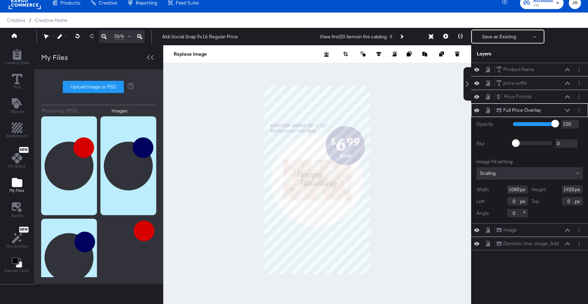
click at [568, 109] on icon at bounding box center [567, 110] width 5 height 3
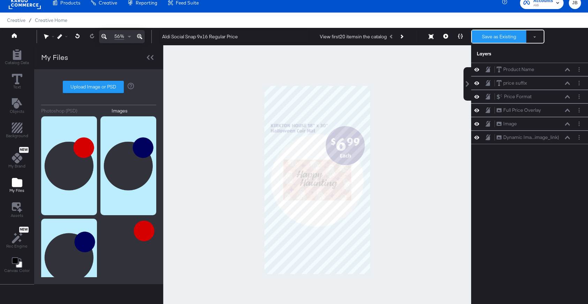
click at [487, 40] on button "Save as Existing" at bounding box center [499, 36] width 54 height 13
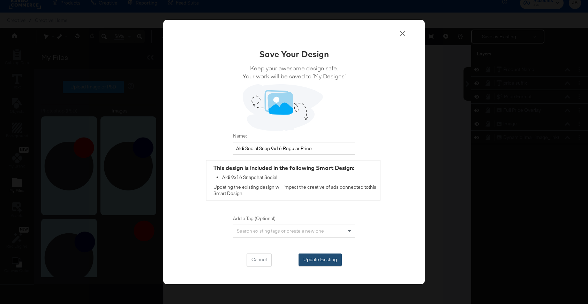
click at [329, 255] on button "Update Existing" at bounding box center [319, 260] width 43 height 13
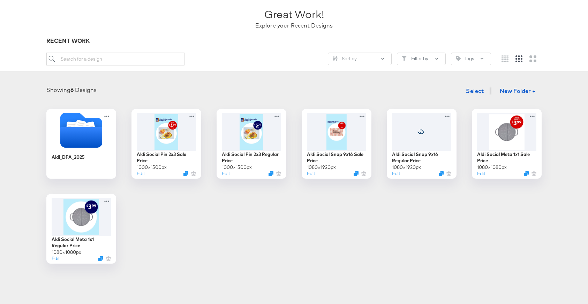
scroll to position [45, 0]
click at [341, 138] on div at bounding box center [336, 131] width 62 height 40
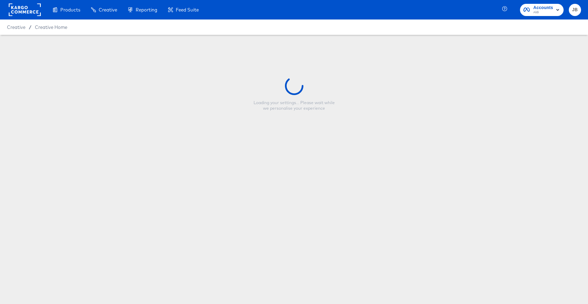
type input "Aldi Social Snap 9x16 Sale Price"
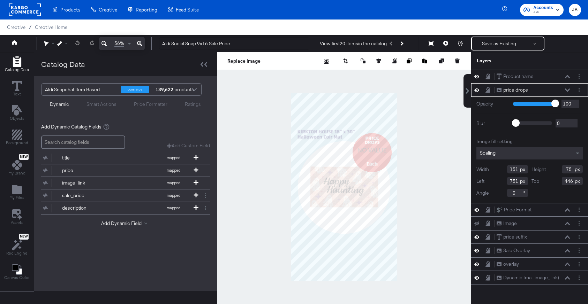
click at [567, 90] on icon at bounding box center [567, 90] width 5 height 3
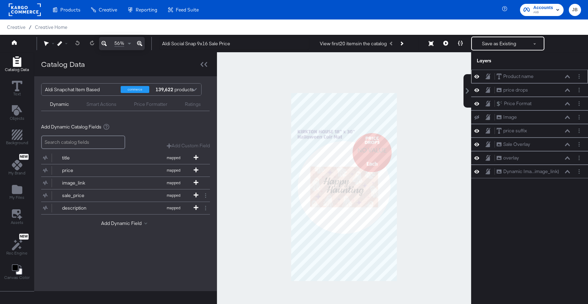
click at [567, 77] on icon at bounding box center [567, 76] width 5 height 3
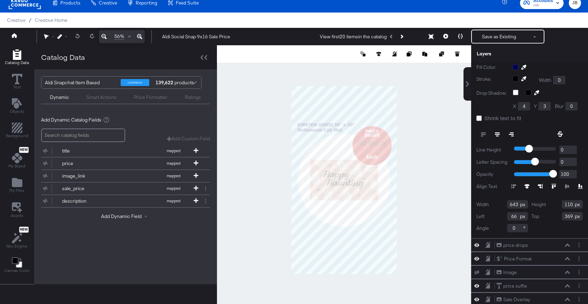
scroll to position [108, 0]
click at [568, 216] on input "369" at bounding box center [572, 216] width 21 height 8
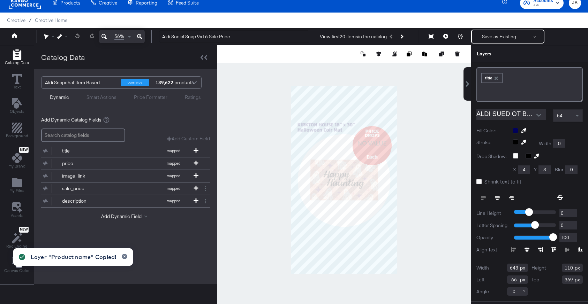
scroll to position [0, 0]
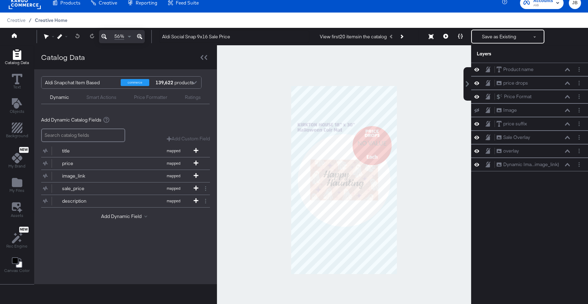
click at [65, 20] on span "Creative Home" at bounding box center [51, 20] width 32 height 6
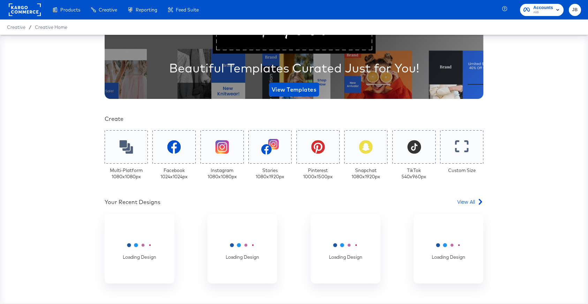
scroll to position [120, 0]
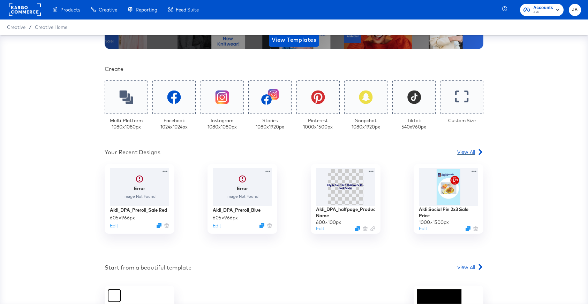
click at [464, 149] on span "View All" at bounding box center [466, 152] width 18 height 7
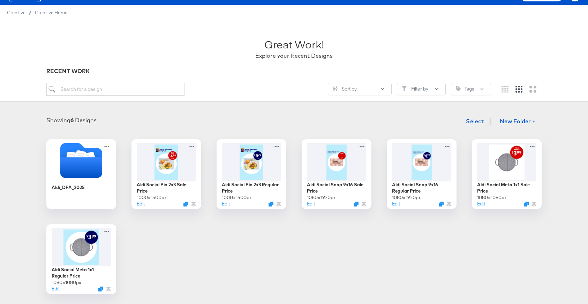
scroll to position [21, 0]
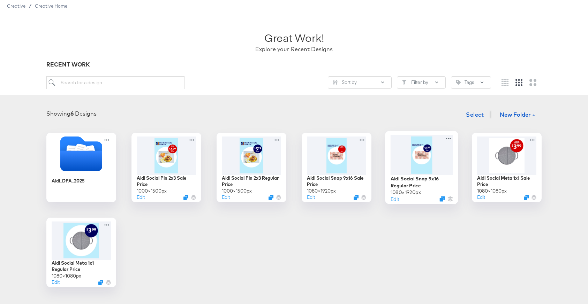
click at [401, 168] on div at bounding box center [422, 155] width 62 height 40
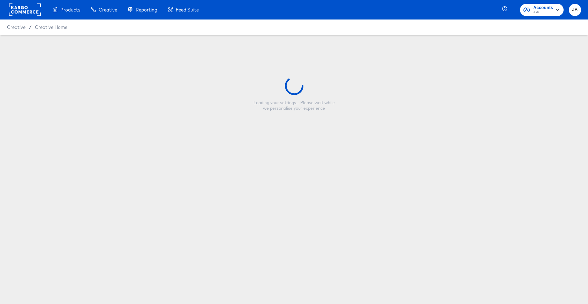
type input "Aldi Social Snap 9x16 Regular Price"
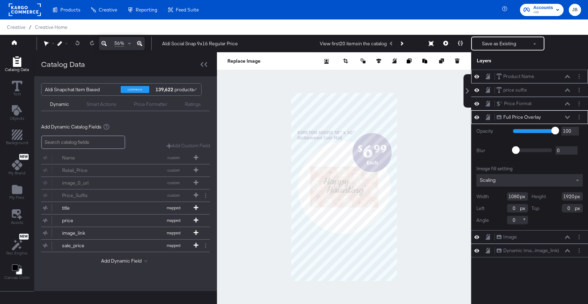
click at [567, 76] on icon at bounding box center [567, 76] width 5 height 3
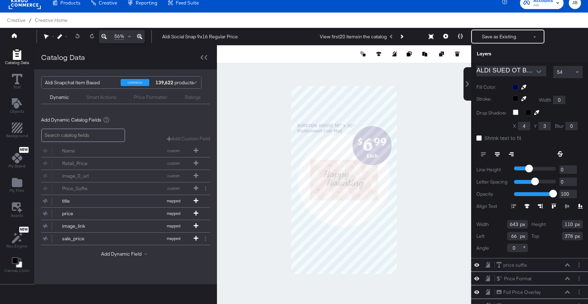
scroll to position [90, 0]
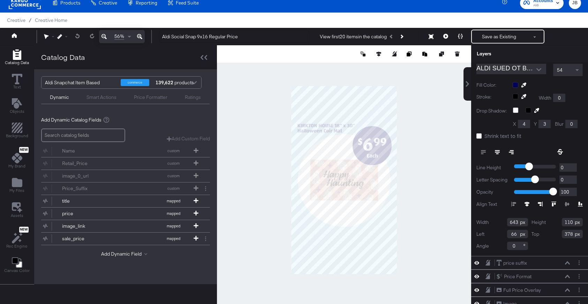
click at [567, 234] on input "378" at bounding box center [572, 234] width 21 height 8
drag, startPoint x: 567, startPoint y: 234, endPoint x: 574, endPoint y: 234, distance: 6.3
click at [574, 234] on input "378" at bounding box center [572, 234] width 21 height 8
type input "369"
click at [552, 244] on div "Width 643 Height 110 Left 66 Top 369 Angle 0" at bounding box center [529, 234] width 106 height 32
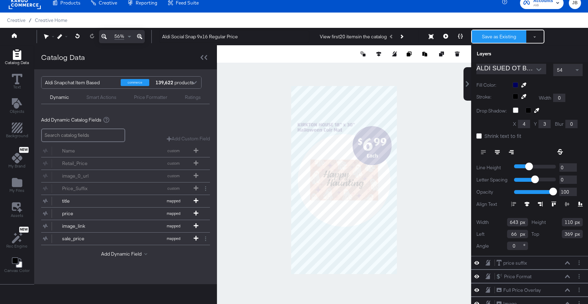
click at [494, 39] on button "Save as Existing" at bounding box center [499, 36] width 54 height 13
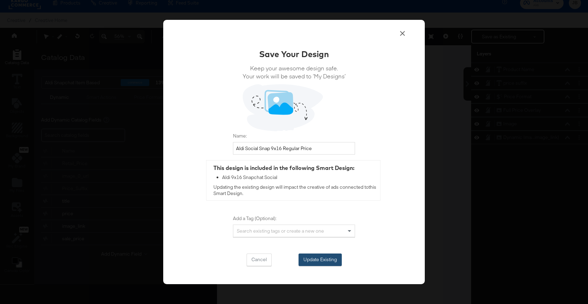
click at [321, 257] on button "Update Existing" at bounding box center [319, 260] width 43 height 13
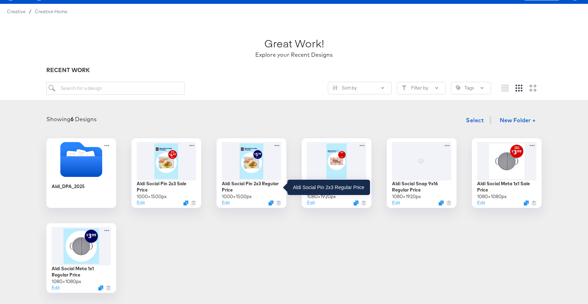
scroll to position [18, 0]
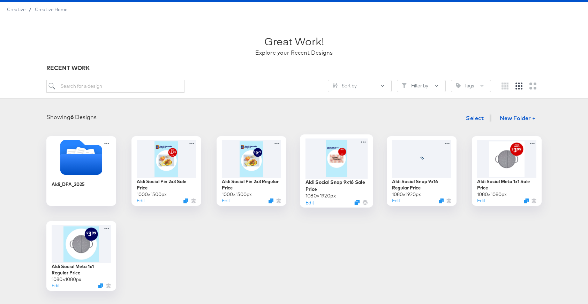
click at [357, 173] on div at bounding box center [336, 158] width 62 height 40
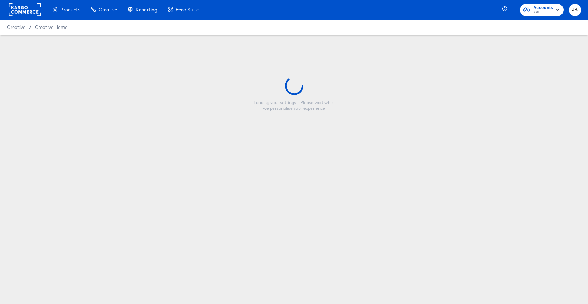
type input "Aldi Social Snap 9x16 Sale Price"
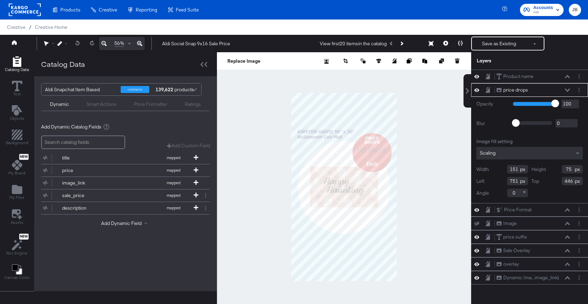
click at [567, 89] on icon at bounding box center [567, 90] width 5 height 3
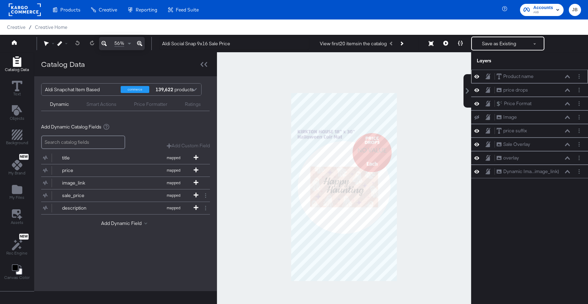
click at [566, 80] on div "Product name Product name" at bounding box center [529, 77] width 117 height 14
click at [567, 77] on icon at bounding box center [567, 76] width 5 height 3
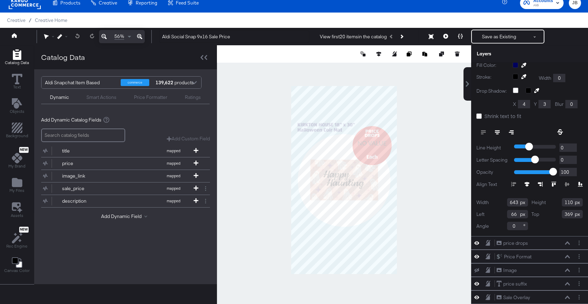
scroll to position [115, 0]
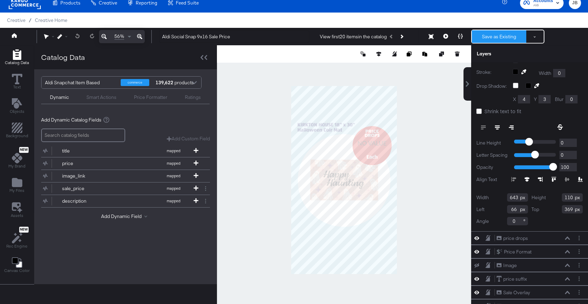
click at [476, 39] on button "Save as Existing" at bounding box center [499, 36] width 54 height 13
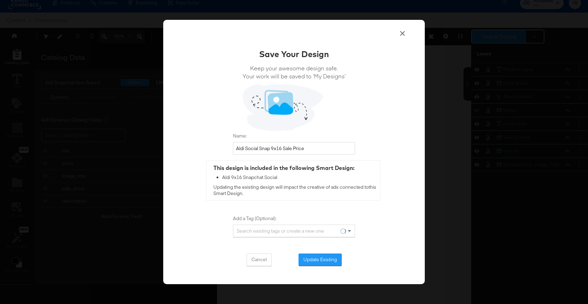
scroll to position [0, 0]
click at [330, 259] on button "Update Existing" at bounding box center [319, 260] width 43 height 13
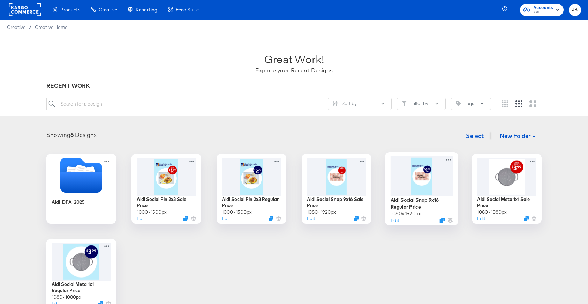
click at [415, 185] on div at bounding box center [422, 176] width 62 height 40
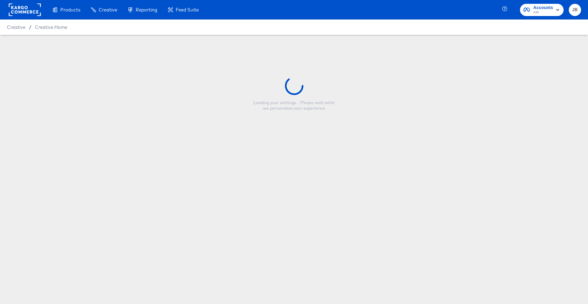
type input "Aldi Social Snap 9x16 Regular Price"
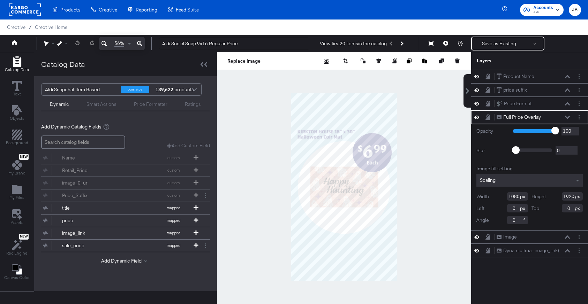
click at [567, 118] on icon at bounding box center [567, 117] width 5 height 3
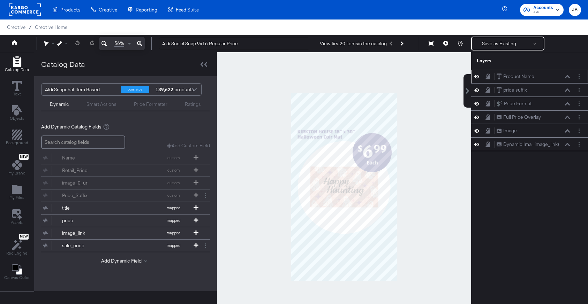
click at [567, 77] on icon at bounding box center [567, 76] width 5 height 3
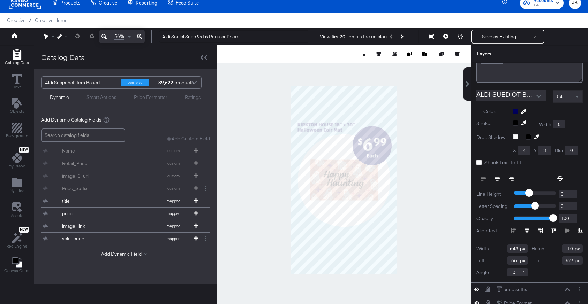
scroll to position [68, 0]
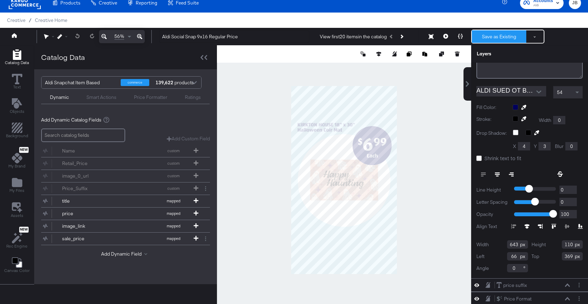
click at [502, 38] on button "Save as Existing" at bounding box center [499, 36] width 54 height 13
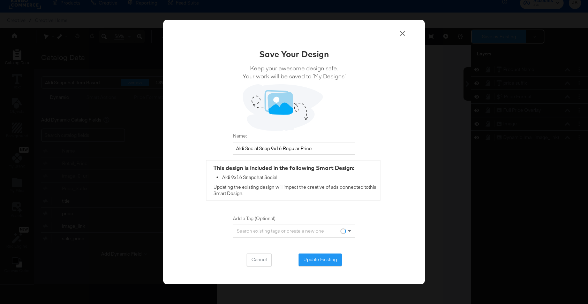
scroll to position [0, 0]
click at [324, 265] on button "Update Existing" at bounding box center [319, 260] width 43 height 13
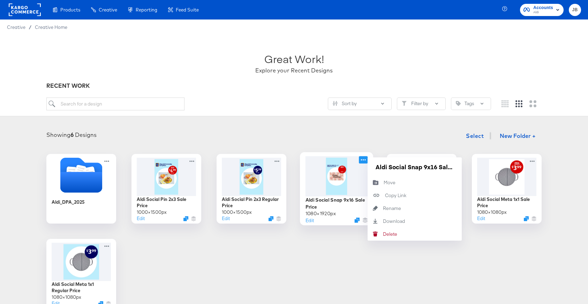
click at [364, 161] on icon at bounding box center [363, 159] width 9 height 7
click at [382, 168] on input "Aldi Social Snap 9x16 Sale Price" at bounding box center [415, 167] width 84 height 14
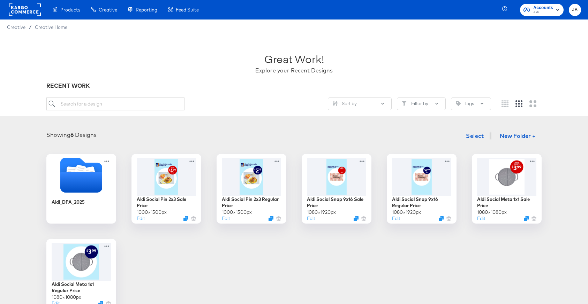
click at [370, 141] on div "Showing 6 Designs Select New Folder +" at bounding box center [294, 136] width 574 height 14
click at [448, 160] on icon at bounding box center [448, 159] width 5 height 1
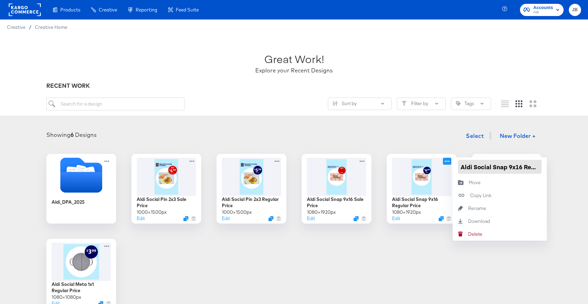
click at [459, 165] on input "Aldi Social Snap 9x16 Regular Price" at bounding box center [500, 167] width 84 height 14
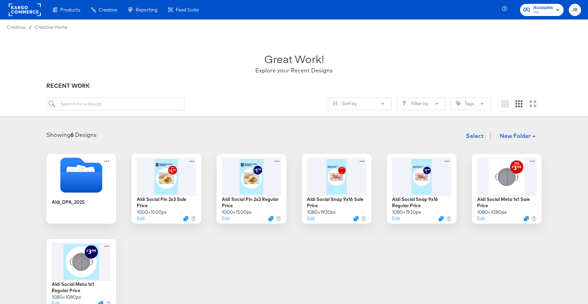
click at [454, 131] on div "Showing 6 Designs Select New Folder +" at bounding box center [294, 136] width 574 height 14
click at [31, 11] on rect at bounding box center [25, 9] width 32 height 13
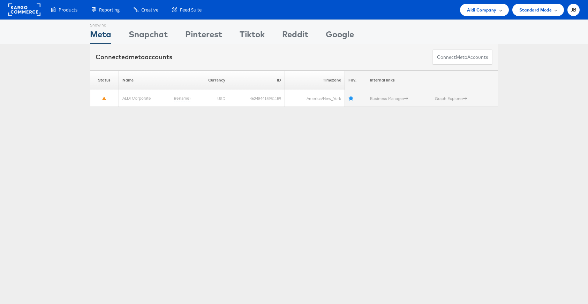
click at [497, 10] on div "Aldi Company" at bounding box center [484, 9] width 35 height 7
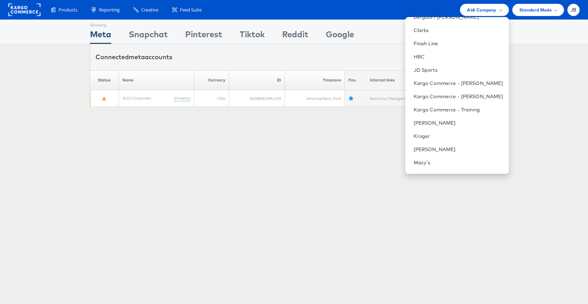
scroll to position [94, 0]
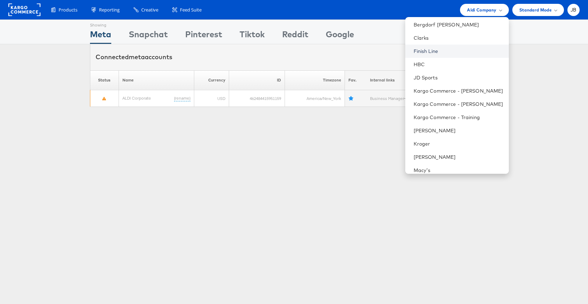
click at [432, 50] on link "Finish Line" at bounding box center [459, 51] width 90 height 7
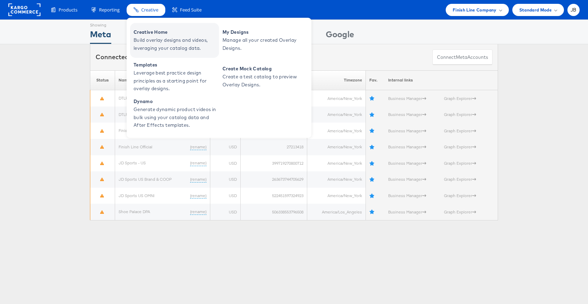
click at [143, 38] on span "Build overlay designs and videos, leveraging your catalog data." at bounding box center [176, 44] width 84 height 16
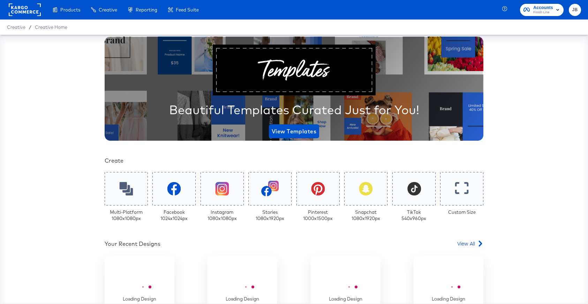
scroll to position [126, 0]
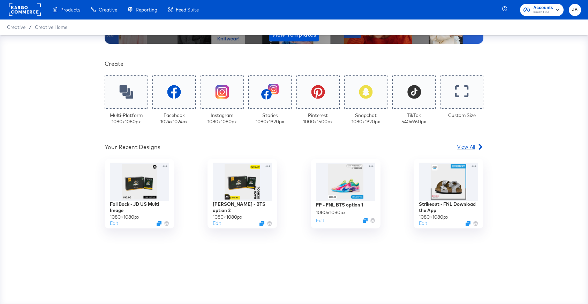
click at [464, 149] on span "View All" at bounding box center [466, 146] width 18 height 7
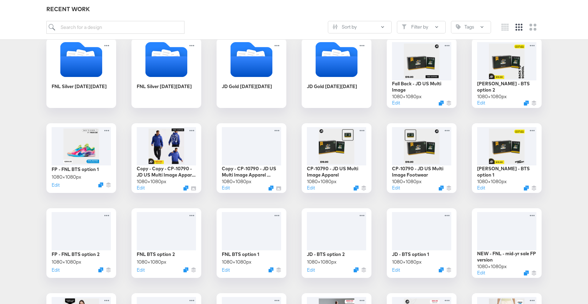
scroll to position [542, 0]
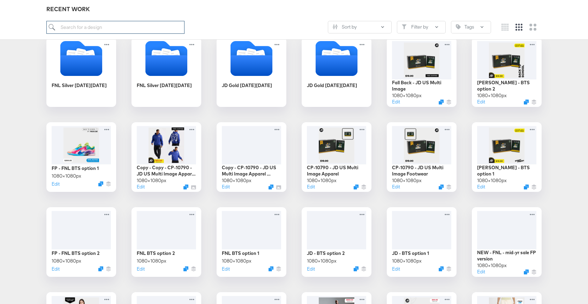
click at [115, 21] on input "search" at bounding box center [115, 27] width 138 height 13
paste input "CP-10790 - JD US Multi Image Footwear"
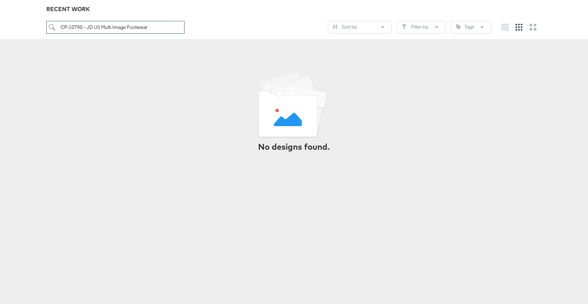
drag, startPoint x: 87, startPoint y: 29, endPoint x: 32, endPoint y: 24, distance: 55.3
drag, startPoint x: 68, startPoint y: 27, endPoint x: 168, endPoint y: 35, distance: 101.1
click at [168, 35] on div "JD US Multi Image Footwear Sort by Filter by Tags" at bounding box center [293, 30] width 495 height 18
type input "J"
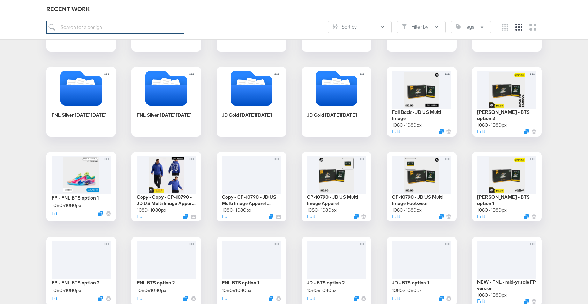
scroll to position [515, 0]
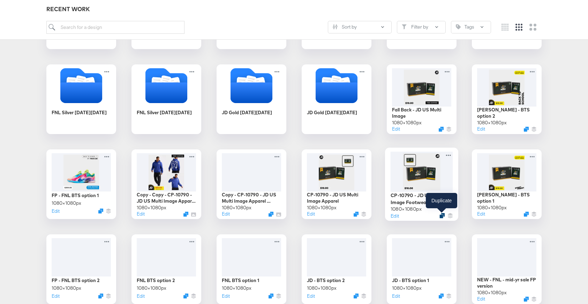
click at [440, 217] on icon "Duplicate" at bounding box center [441, 215] width 5 height 5
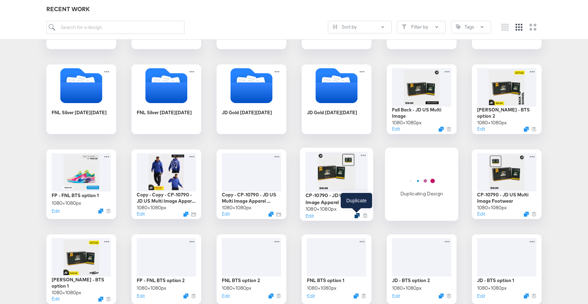
click at [357, 215] on icon "Duplicate" at bounding box center [356, 215] width 5 height 5
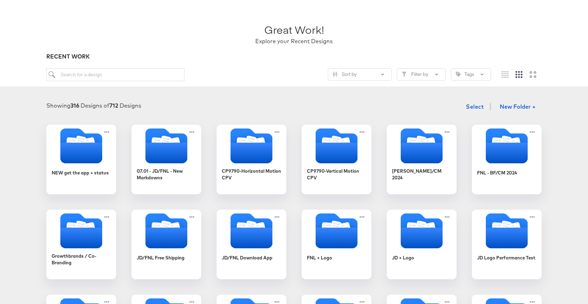
scroll to position [0, 0]
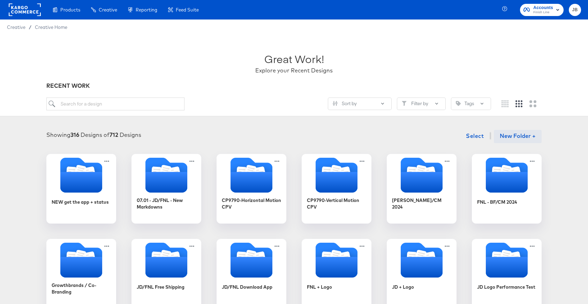
click at [510, 136] on button "New Folder +" at bounding box center [518, 136] width 48 height 13
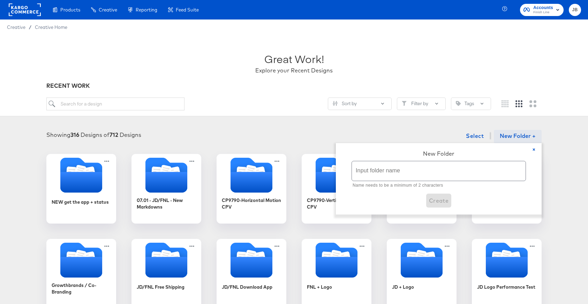
click at [474, 168] on input "text" at bounding box center [439, 171] width 174 height 20
paste input "CP-23519 - FNL Multi Image"
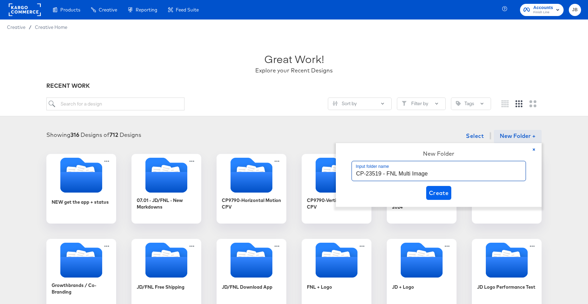
type input "CP-23519 - FNL Multi Image"
click at [446, 191] on span "Create" at bounding box center [439, 193] width 20 height 10
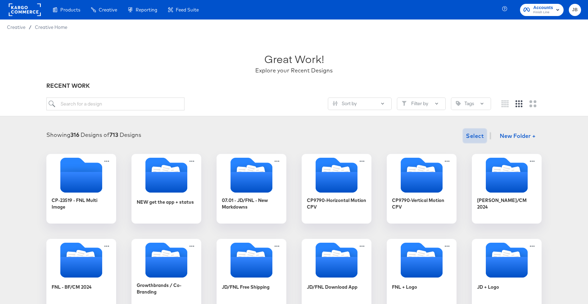
click at [471, 135] on span "Select" at bounding box center [475, 136] width 18 height 10
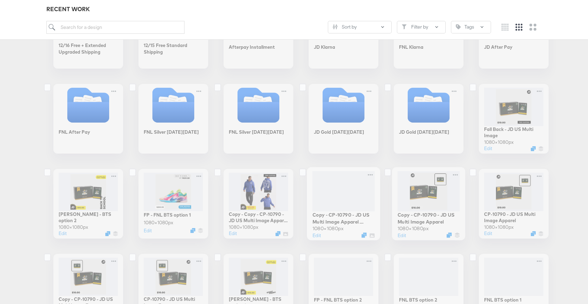
scroll to position [496, 0]
click at [302, 172] on icon at bounding box center [302, 172] width 7 height 8
click at [0, 0] on input "checkbox" at bounding box center [0, 0] width 0 height 0
click at [300, 171] on icon at bounding box center [302, 172] width 7 height 8
click at [0, 0] on input "checkbox" at bounding box center [0, 0] width 0 height 0
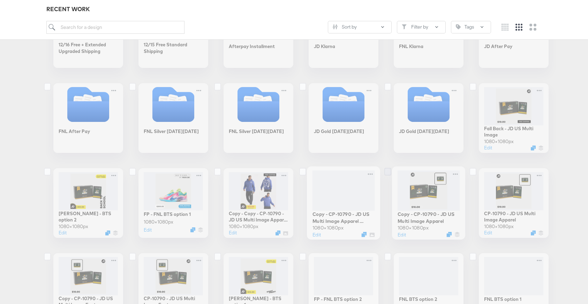
click at [389, 172] on icon at bounding box center [387, 172] width 7 height 8
click at [0, 0] on input "checkbox" at bounding box center [0, 0] width 0 height 0
click at [470, 171] on icon at bounding box center [472, 172] width 7 height 8
click at [0, 0] on input "checkbox" at bounding box center [0, 0] width 0 height 0
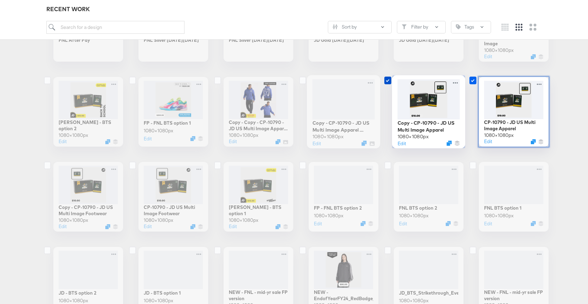
scroll to position [588, 0]
click at [51, 165] on label at bounding box center [49, 164] width 7 height 7
click at [0, 0] on input "checkbox" at bounding box center [0, 0] width 0 height 0
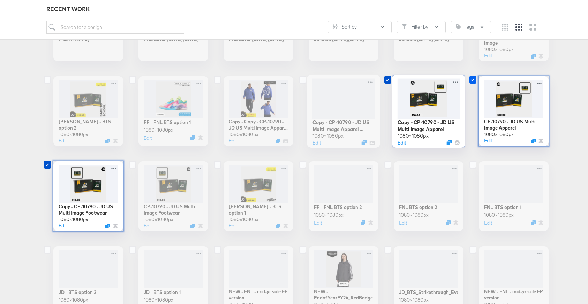
click at [470, 81] on icon at bounding box center [472, 80] width 7 height 8
click at [0, 0] on input "checkbox" at bounding box center [0, 0] width 0 height 0
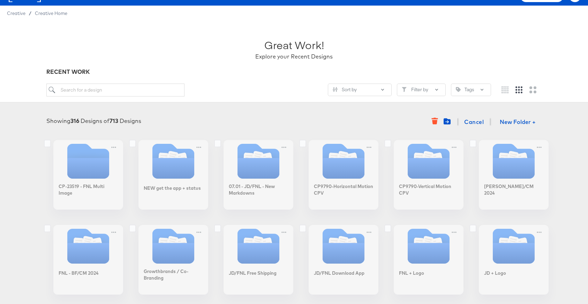
scroll to position [0, 0]
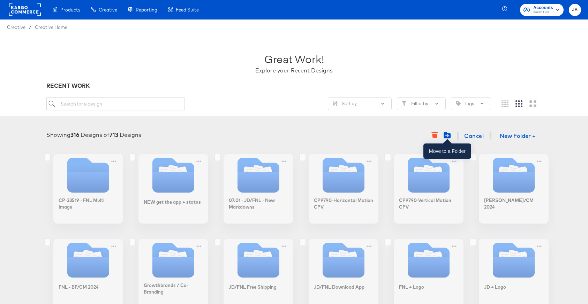
click at [445, 136] on icon "Move to folder" at bounding box center [447, 135] width 7 height 6
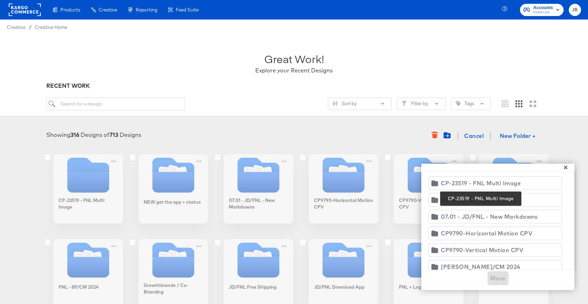
click at [470, 187] on div "CP-23519 - FNL Multi Image" at bounding box center [481, 184] width 80 height 10
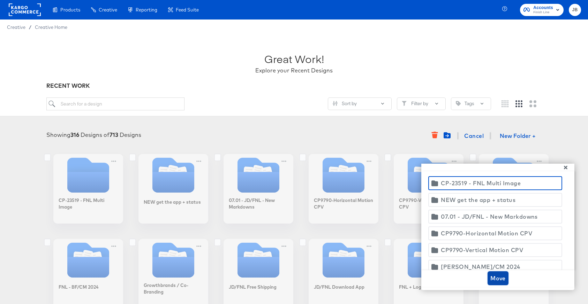
click at [500, 281] on span "Move" at bounding box center [497, 279] width 15 height 10
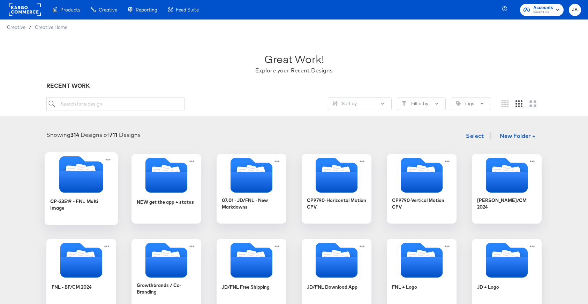
click at [97, 189] on icon "Folder" at bounding box center [81, 182] width 44 height 22
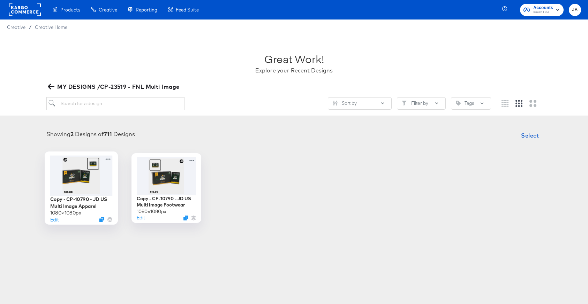
click at [91, 179] on div at bounding box center [81, 176] width 62 height 40
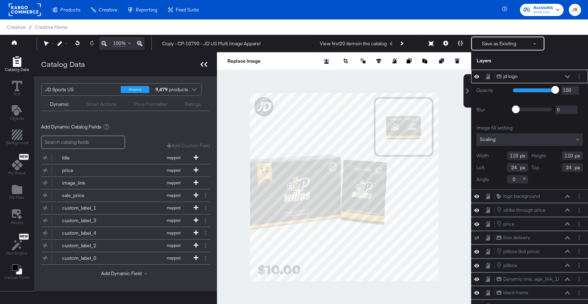
click at [202, 68] on div at bounding box center [204, 64] width 12 height 10
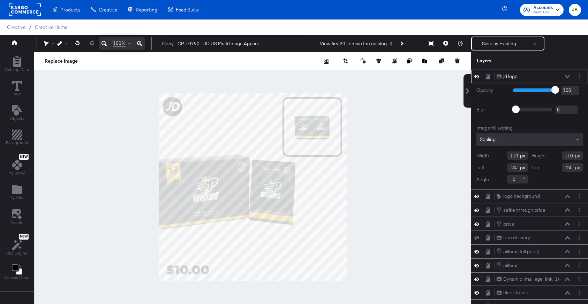
click at [566, 75] on icon at bounding box center [567, 76] width 5 height 3
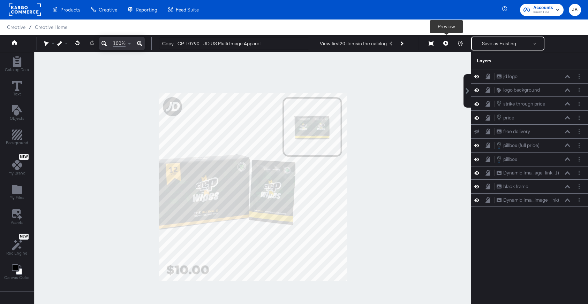
click at [443, 43] on button at bounding box center [445, 44] width 15 height 14
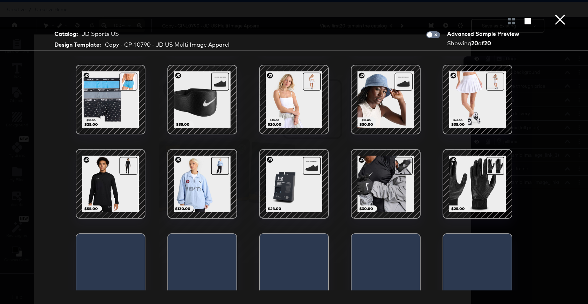
scroll to position [88, 0]
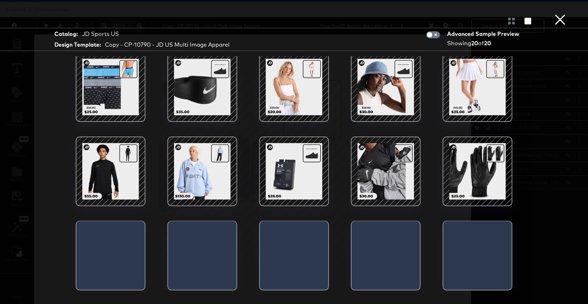
click at [560, 14] on button "×" at bounding box center [560, 7] width 14 height 14
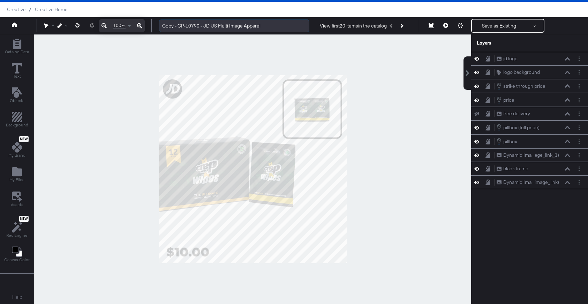
click at [202, 24] on input "Copy - CP-10790 - JD US Multi Image Apparel" at bounding box center [234, 26] width 150 height 13
click at [260, 25] on input "Copy - CP-10790 - JD US Multi Image Apparel" at bounding box center [234, 26] width 150 height 13
drag, startPoint x: 264, startPoint y: 25, endPoint x: 147, endPoint y: 26, distance: 116.5
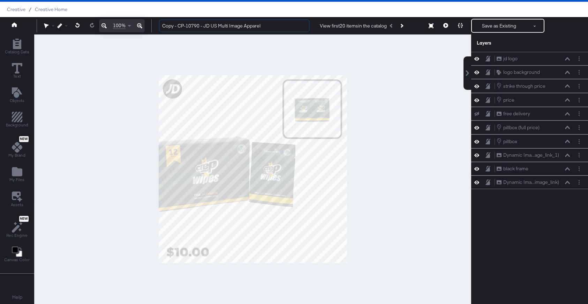
click at [147, 26] on div "100% Copy - CP-10790 - JD US Multi Image Apparel View first 20 items in the cat…" at bounding box center [294, 25] width 588 height 17
type input "CP-23519 - FNL Multi Image"
click at [224, 48] on div at bounding box center [252, 170] width 437 height 270
click at [230, 25] on input "CP-23519 - FNL Multi Image" at bounding box center [234, 26] width 150 height 13
click at [476, 59] on icon at bounding box center [476, 58] width 5 height 3
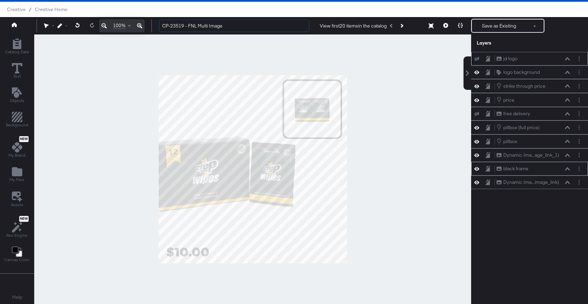
click at [477, 171] on icon at bounding box center [476, 169] width 5 height 6
click at [477, 171] on icon at bounding box center [476, 169] width 5 height 5
click at [477, 142] on icon at bounding box center [476, 141] width 5 height 3
click at [477, 142] on icon at bounding box center [476, 141] width 5 height 5
click at [446, 22] on button at bounding box center [445, 26] width 15 height 14
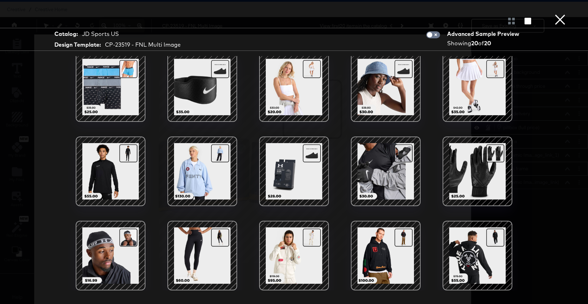
click at [562, 14] on button "×" at bounding box center [560, 7] width 14 height 14
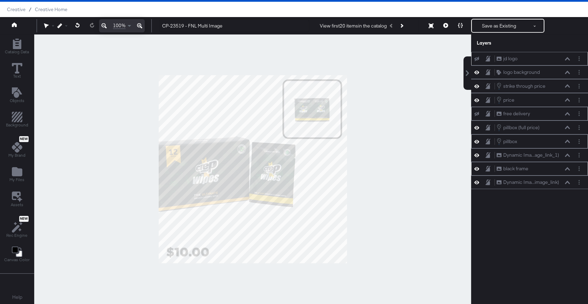
click at [477, 115] on icon at bounding box center [476, 114] width 5 height 5
click at [581, 115] on button "Layer Options" at bounding box center [578, 113] width 7 height 7
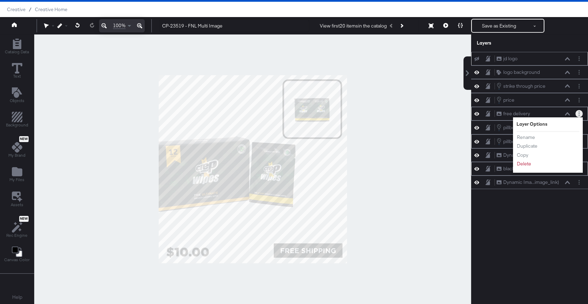
click at [564, 114] on div "free delivery free delivery" at bounding box center [533, 113] width 74 height 7
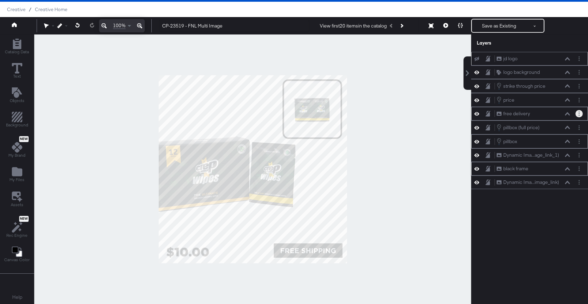
click at [567, 114] on icon at bounding box center [567, 113] width 5 height 3
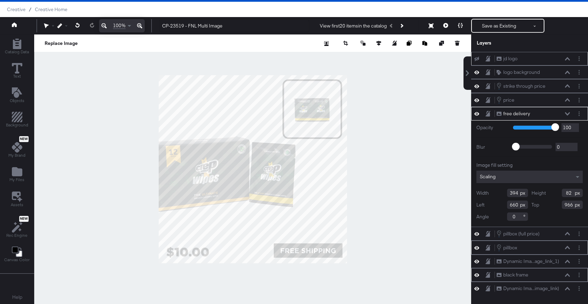
click at [567, 114] on icon at bounding box center [567, 113] width 5 height 3
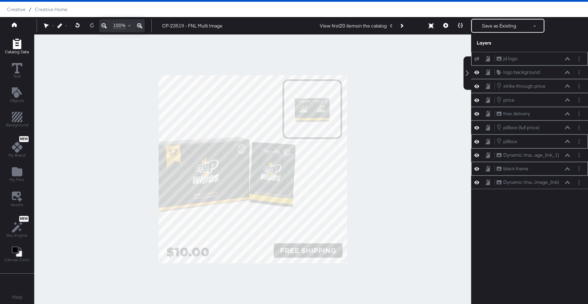
click at [15, 46] on icon "Add Rectangle" at bounding box center [17, 44] width 8 height 10
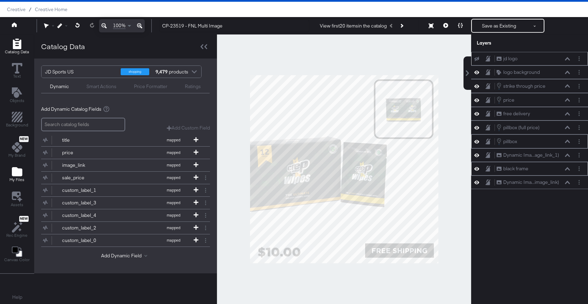
click at [18, 173] on icon "Add Files" at bounding box center [17, 171] width 10 height 9
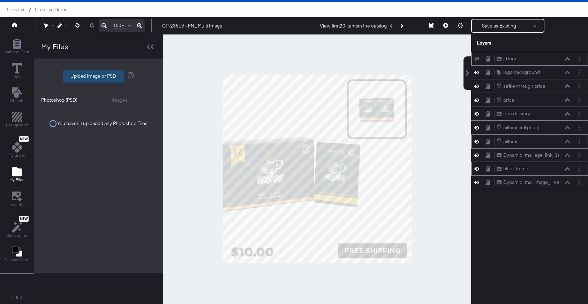
click at [99, 76] on label "Upload Image or PSD" at bounding box center [93, 76] width 60 height 12
click at [99, 76] on input "Upload Image or PSD" at bounding box center [99, 76] width 0 height 0
type input "C:\fakepath\Finishline logo + grey container.png"
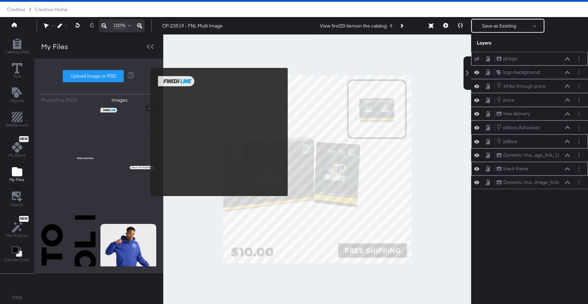
click at [143, 130] on img at bounding box center [128, 134] width 56 height 56
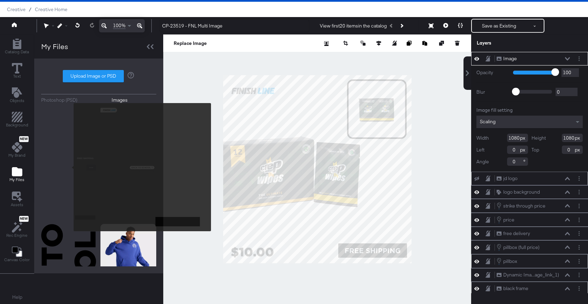
click at [69, 167] on img at bounding box center [69, 193] width 56 height 56
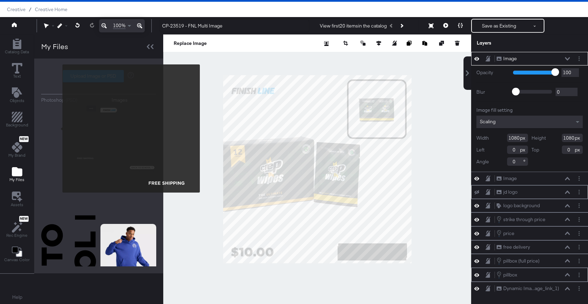
click at [58, 128] on img at bounding box center [69, 134] width 56 height 56
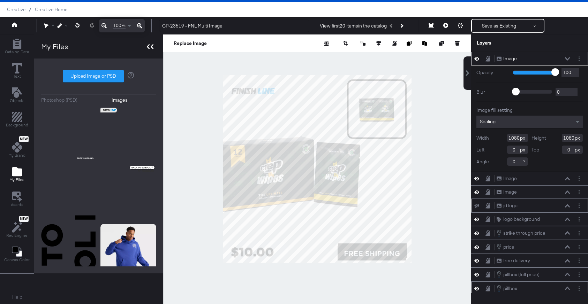
click at [148, 44] on icon at bounding box center [150, 46] width 7 height 5
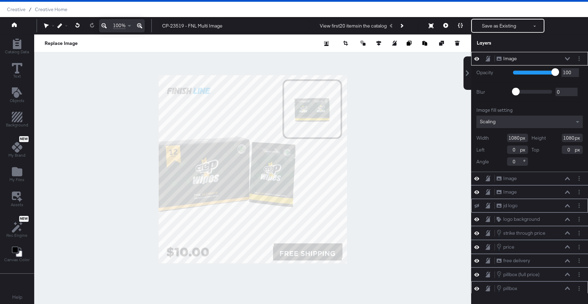
click at [568, 59] on icon at bounding box center [567, 58] width 5 height 3
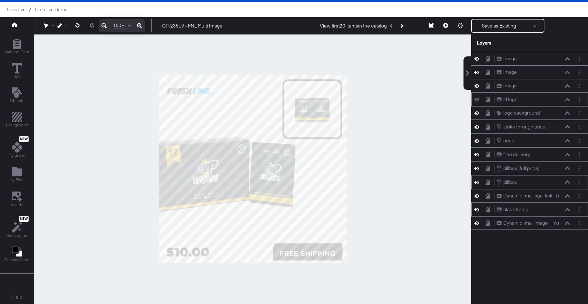
click at [476, 152] on button at bounding box center [477, 154] width 6 height 7
click at [477, 58] on icon at bounding box center [476, 59] width 5 height 6
click at [477, 58] on icon at bounding box center [476, 58] width 5 height 5
click at [581, 59] on button "Layer Options" at bounding box center [578, 58] width 7 height 7
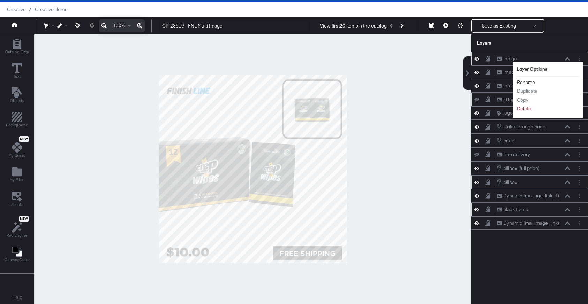
click at [530, 82] on button "Rename" at bounding box center [525, 82] width 19 height 7
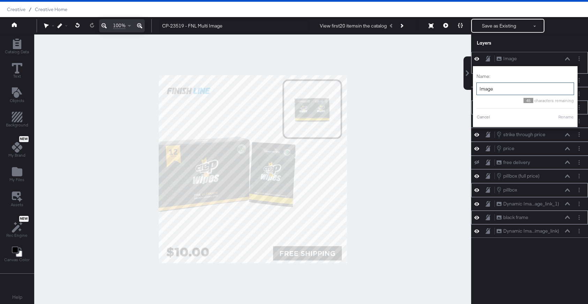
click at [509, 89] on input "Image" at bounding box center [525, 89] width 98 height 13
type input "Free Shipping"
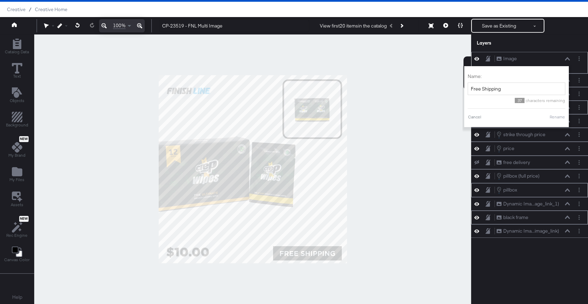
click at [560, 119] on button "Rename" at bounding box center [557, 117] width 16 height 6
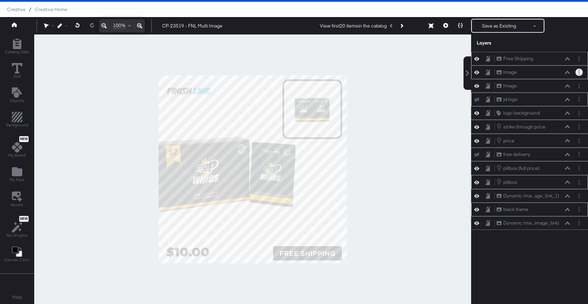
click at [578, 71] on icon "Layer Options" at bounding box center [578, 72] width 1 height 5
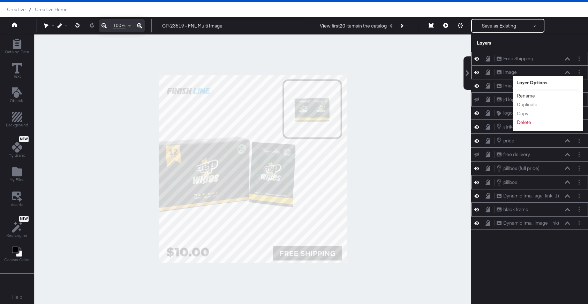
click at [528, 95] on button "Rename" at bounding box center [525, 95] width 19 height 7
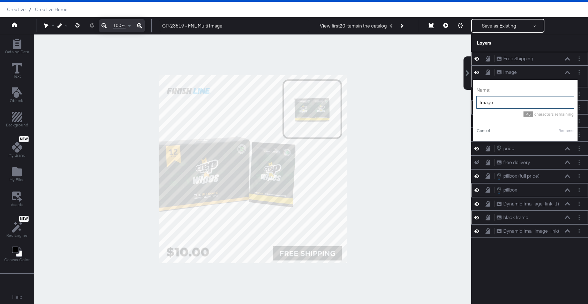
click at [503, 103] on input "Image" at bounding box center [525, 102] width 98 height 13
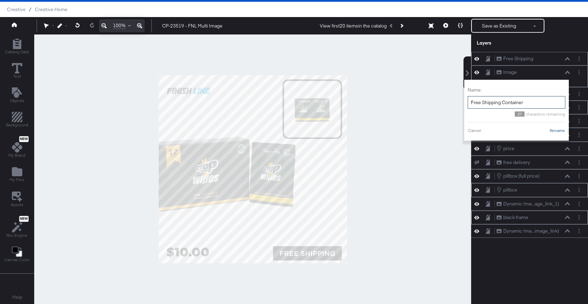
type input "Free Shipping Container"
click at [556, 131] on button "Rename" at bounding box center [557, 131] width 16 height 6
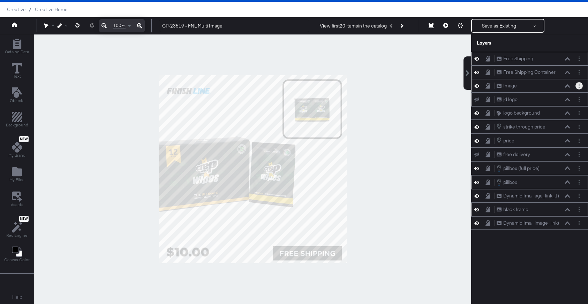
click at [582, 88] on button "Layer Options" at bounding box center [578, 85] width 7 height 7
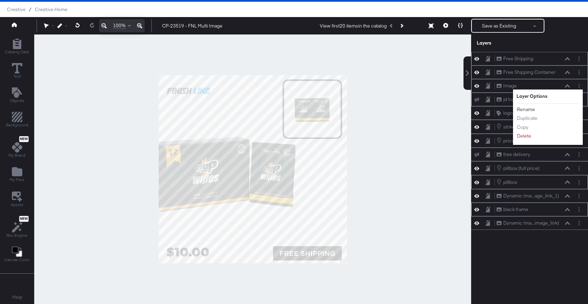
click at [530, 109] on button "Rename" at bounding box center [525, 109] width 19 height 7
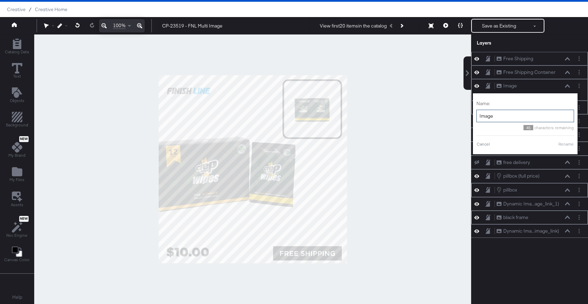
click at [510, 116] on input "Image" at bounding box center [525, 116] width 98 height 13
type input "FNL logo"
click at [560, 144] on button "Rename" at bounding box center [557, 144] width 16 height 6
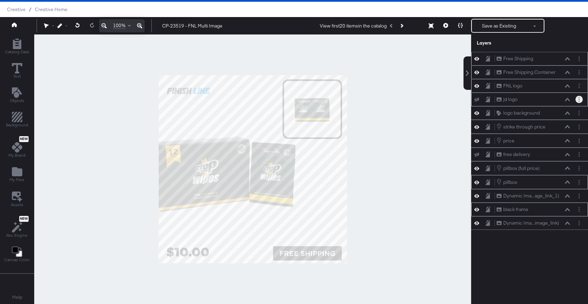
click at [579, 102] on button "Layer Options" at bounding box center [578, 99] width 7 height 7
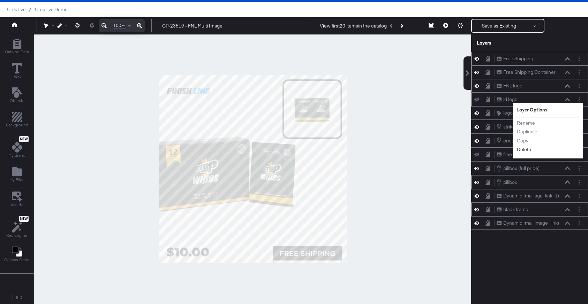
click at [526, 149] on button "Delete" at bounding box center [523, 149] width 15 height 7
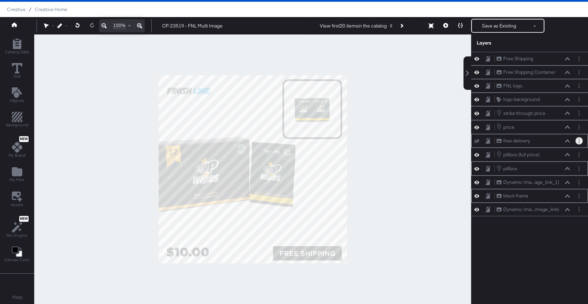
click at [581, 139] on button "Layer Options" at bounding box center [578, 140] width 7 height 7
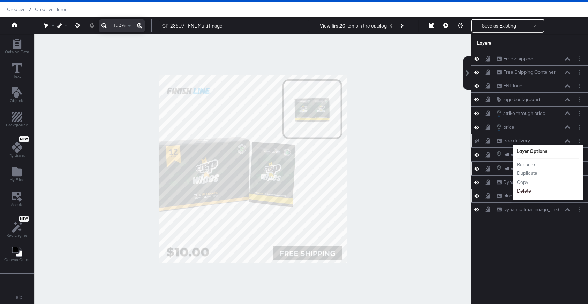
click at [525, 191] on button "Delete" at bounding box center [523, 191] width 15 height 7
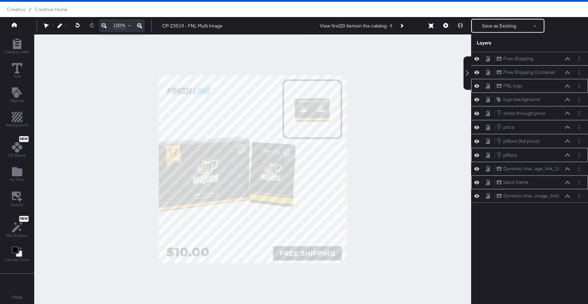
click at [526, 87] on div "FNL logo FNL logo" at bounding box center [533, 85] width 74 height 7
click at [548, 81] on div "FNL logo FNL logo" at bounding box center [529, 86] width 117 height 14
click at [567, 171] on button at bounding box center [568, 169] width 6 height 4
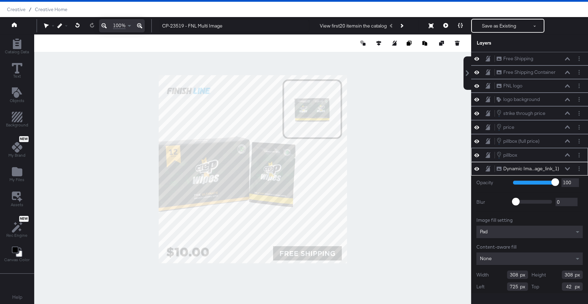
scroll to position [15, 0]
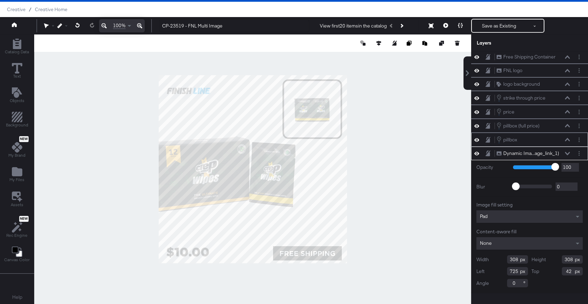
click at [565, 152] on icon at bounding box center [567, 153] width 5 height 3
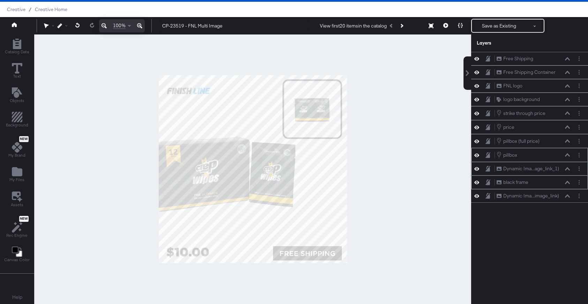
scroll to position [0, 0]
click at [567, 192] on div "Dynamic Ima...image_link) Dynamic Image (image_link)" at bounding box center [529, 196] width 117 height 14
click at [567, 196] on icon at bounding box center [567, 196] width 5 height 3
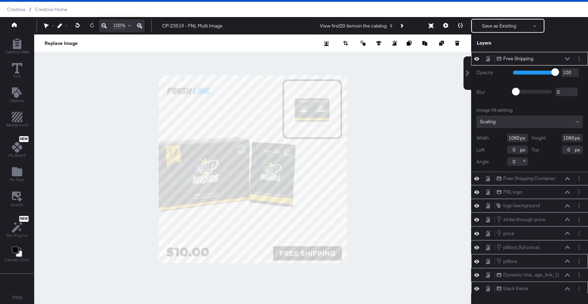
click at [567, 60] on icon at bounding box center [567, 58] width 5 height 3
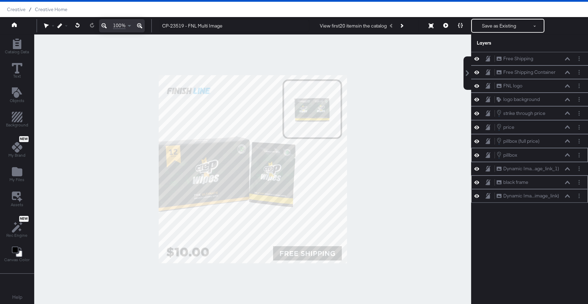
click at [569, 197] on icon at bounding box center [567, 196] width 5 height 3
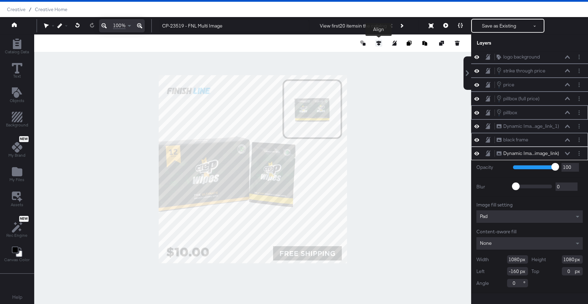
click at [377, 43] on icon at bounding box center [378, 43] width 5 height 5
click at [313, 57] on icon at bounding box center [314, 56] width 5 height 5
type input "0"
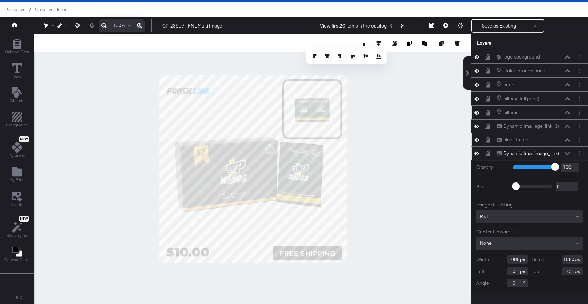
click at [453, 132] on div at bounding box center [252, 170] width 437 height 270
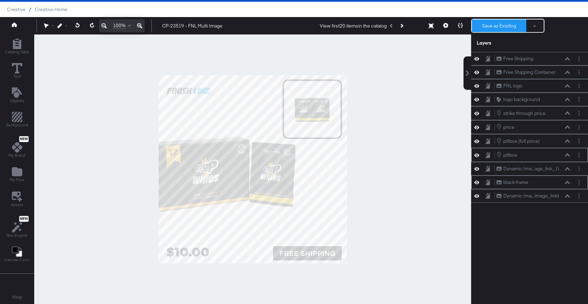
click at [479, 28] on button "Save as Existing" at bounding box center [499, 26] width 54 height 13
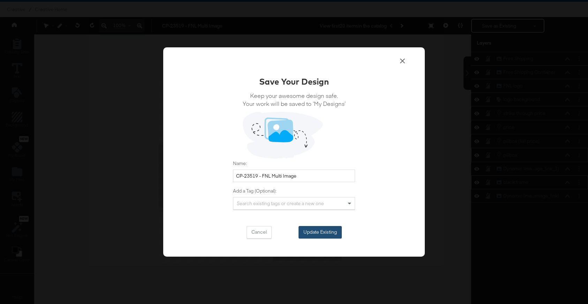
click at [316, 229] on button "Update Existing" at bounding box center [319, 232] width 43 height 13
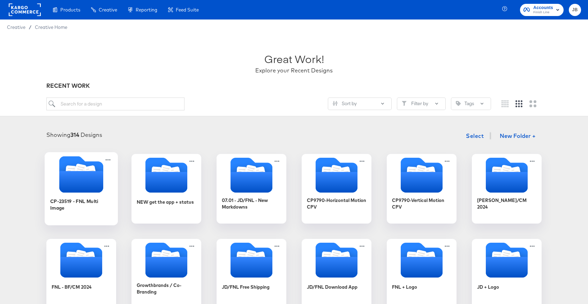
click at [91, 189] on icon "Folder" at bounding box center [81, 182] width 44 height 22
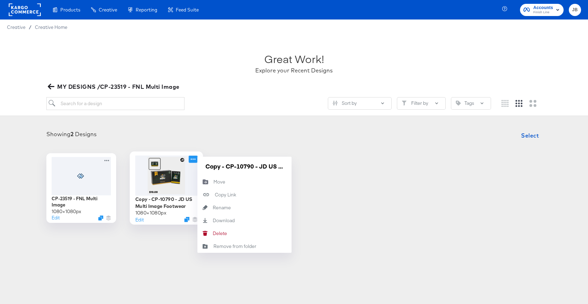
click at [195, 157] on icon at bounding box center [193, 159] width 9 height 7
click at [213, 234] on div "Delete Delete" at bounding box center [213, 234] width 0 height 0
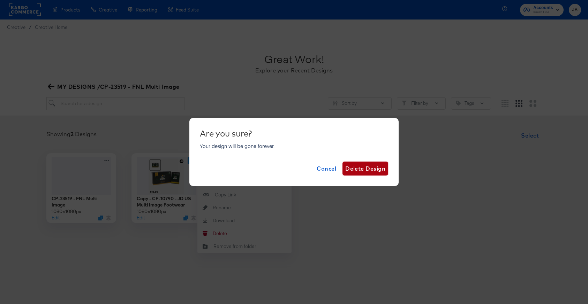
click at [373, 164] on span "Delete Design" at bounding box center [365, 169] width 40 height 10
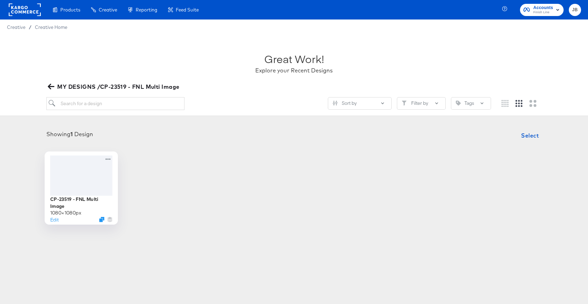
click at [107, 180] on div at bounding box center [81, 176] width 62 height 40
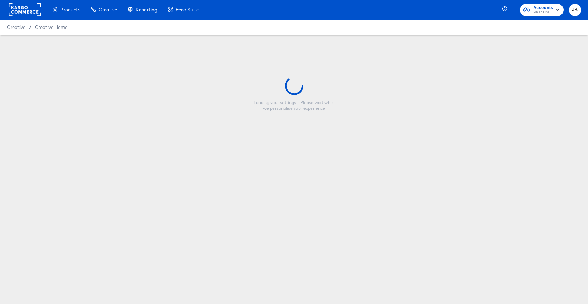
type input "CP-23519 - FNL Multi Image"
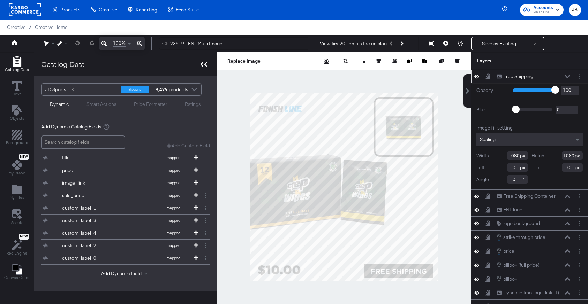
click at [204, 65] on icon at bounding box center [203, 64] width 7 height 5
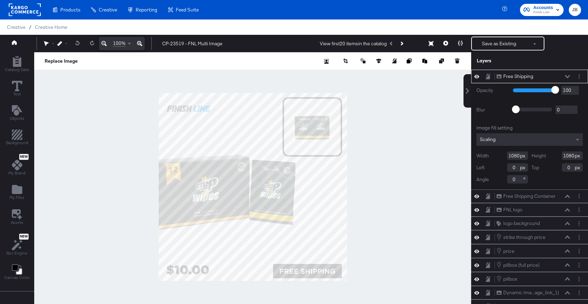
click at [566, 76] on icon at bounding box center [567, 76] width 5 height 3
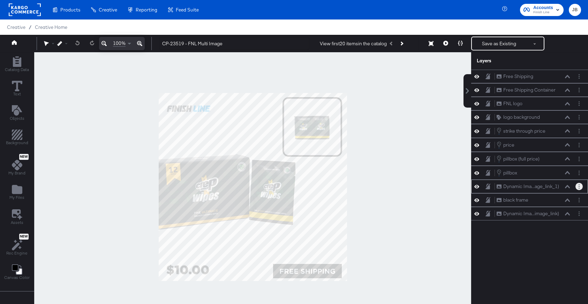
click at [579, 185] on circle "Layer Options" at bounding box center [578, 184] width 1 height 1
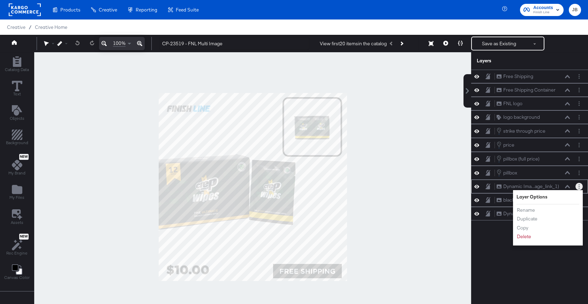
click at [579, 185] on circle "Layer Options" at bounding box center [578, 184] width 1 height 1
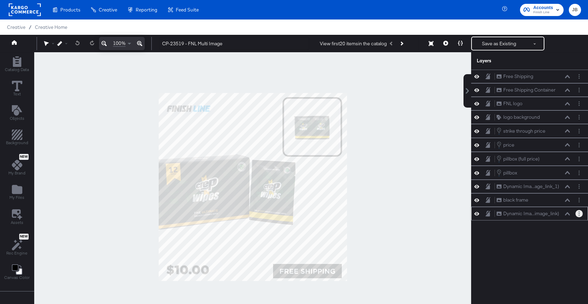
click at [576, 213] on button "Layer Options" at bounding box center [578, 213] width 7 height 7
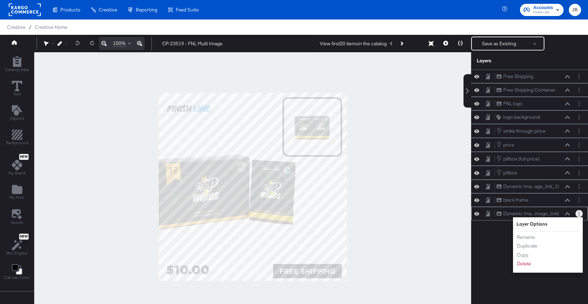
click at [576, 213] on button "Layer Options" at bounding box center [578, 213] width 7 height 7
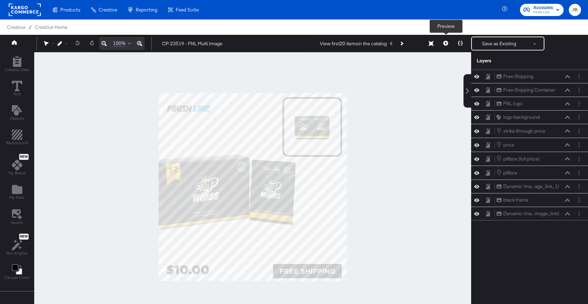
click at [442, 44] on button at bounding box center [445, 44] width 15 height 14
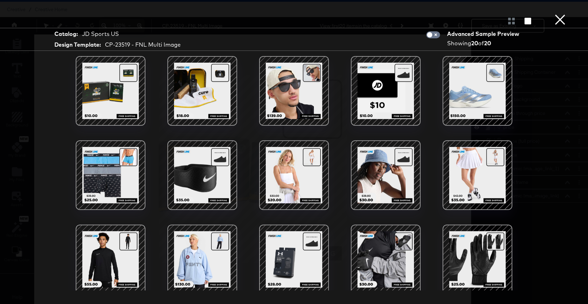
click at [558, 14] on button "×" at bounding box center [560, 7] width 14 height 14
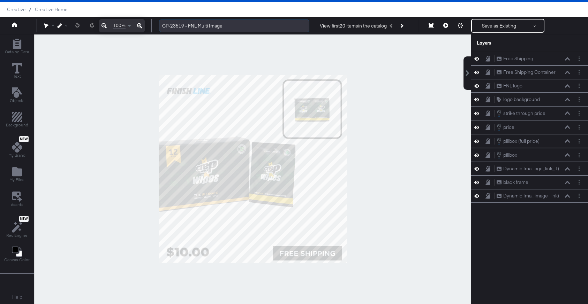
click at [227, 26] on input "CP-23519 - FNL Multi Image" at bounding box center [234, 26] width 150 height 13
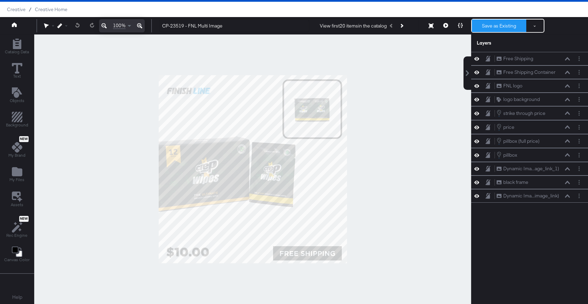
click at [490, 27] on button "Save as Existing" at bounding box center [499, 26] width 54 height 13
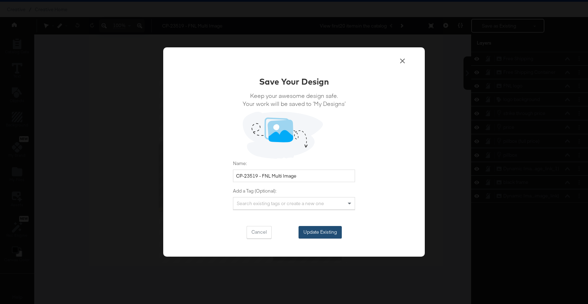
click at [322, 228] on button "Update Existing" at bounding box center [319, 232] width 43 height 13
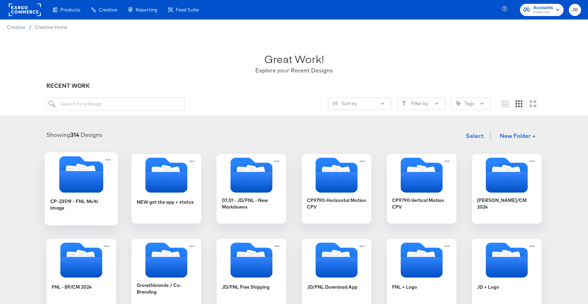
click at [101, 187] on icon "Folder" at bounding box center [81, 182] width 44 height 22
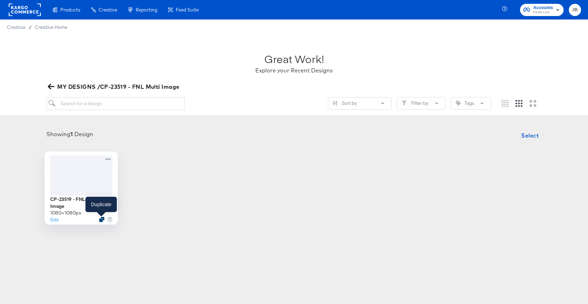
click at [100, 219] on icon "Duplicate" at bounding box center [101, 219] width 5 height 5
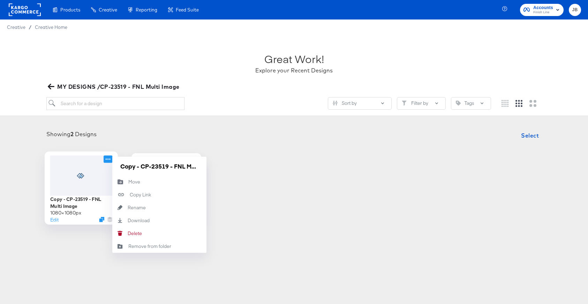
click at [109, 159] on icon at bounding box center [108, 159] width 9 height 7
drag, startPoint x: 142, startPoint y: 167, endPoint x: 120, endPoint y: 168, distance: 22.0
click at [120, 168] on input "Copy - CP-23519 - FNL Multi Image" at bounding box center [160, 166] width 84 height 14
drag, startPoint x: 167, startPoint y: 165, endPoint x: 225, endPoint y: 171, distance: 57.8
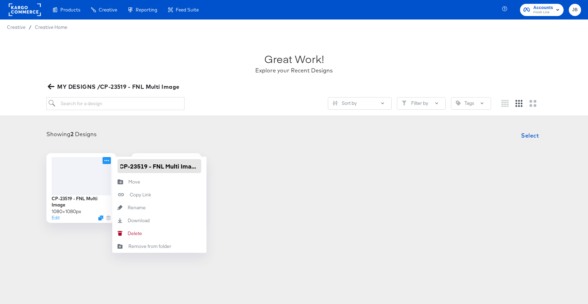
click at [225, 171] on div "CP-23519 - FNL Multi Image 1080 × 1080 px Edit CP-23519 - FNL Multi Image Move …" at bounding box center [294, 188] width 574 height 70
type input "CP-23519 - FNL Single Image"
click at [273, 138] on div "Showing 2 Designs Select" at bounding box center [294, 136] width 574 height 14
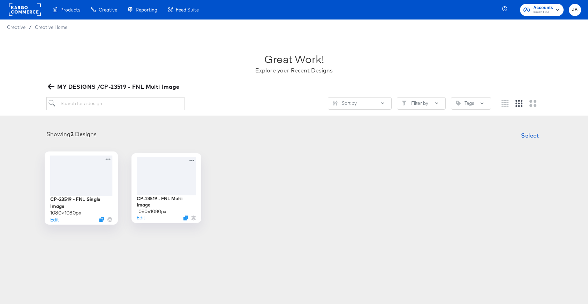
click at [73, 176] on div at bounding box center [81, 176] width 62 height 40
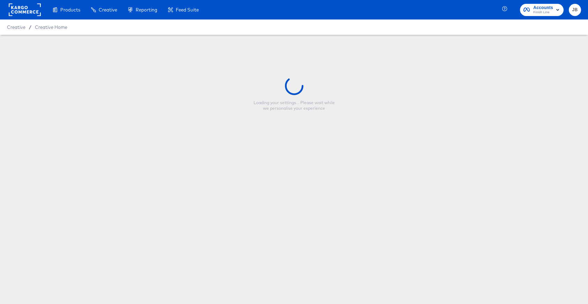
type input "CP-23519 - FNL Single Image"
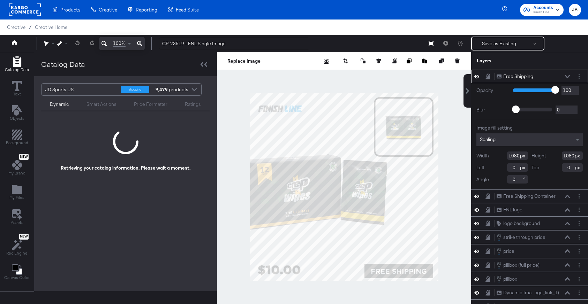
click at [566, 77] on icon at bounding box center [567, 76] width 5 height 3
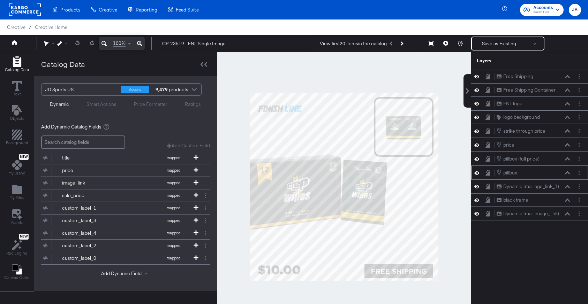
click at [476, 172] on icon at bounding box center [476, 173] width 5 height 6
click at [476, 172] on icon at bounding box center [476, 173] width 5 height 5
click at [476, 185] on icon at bounding box center [476, 187] width 5 height 6
click at [477, 200] on icon at bounding box center [476, 200] width 5 height 3
click at [568, 213] on icon at bounding box center [567, 213] width 5 height 3
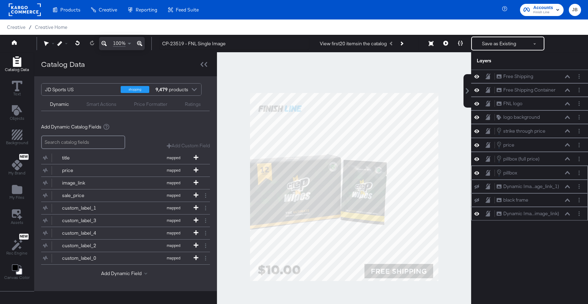
scroll to position [7, 0]
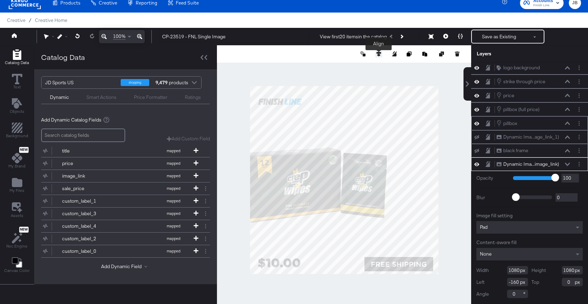
click at [376, 54] on button at bounding box center [378, 54] width 7 height 7
click at [326, 67] on icon at bounding box center [327, 67] width 5 height 5
type input "0"
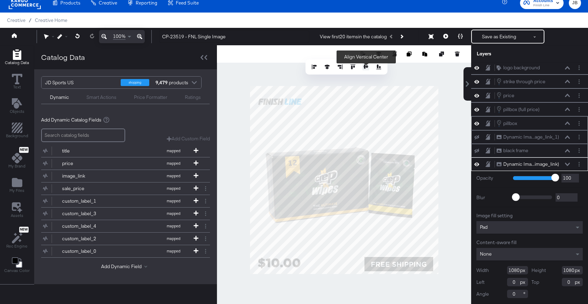
click at [366, 67] on icon at bounding box center [365, 67] width 5 height 5
click at [527, 232] on div "Pad" at bounding box center [529, 227] width 106 height 13
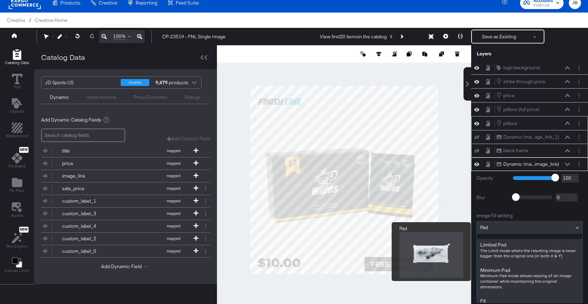
scroll to position [23, 0]
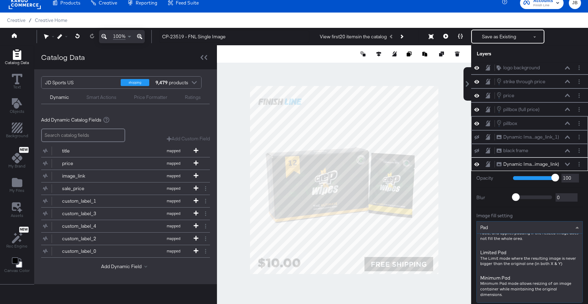
click at [495, 203] on div "Opacity 1 100 100 Blur 0 2000 0 Image fill setting Pad Pad Resizes the image to…" at bounding box center [529, 237] width 117 height 133
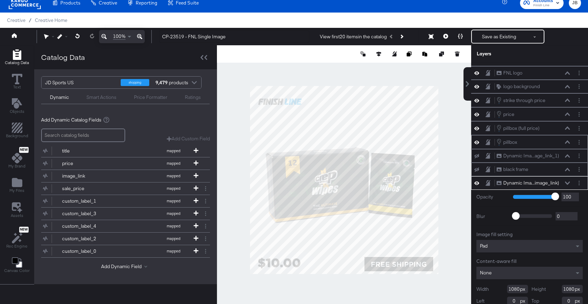
scroll to position [20, 0]
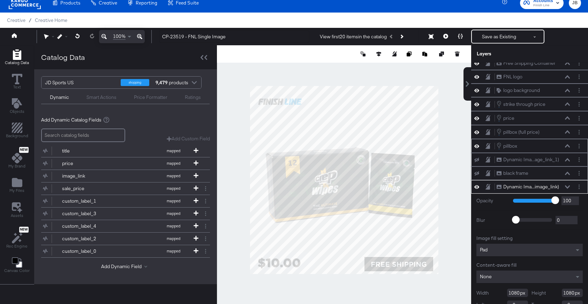
click at [567, 187] on icon at bounding box center [567, 186] width 5 height 3
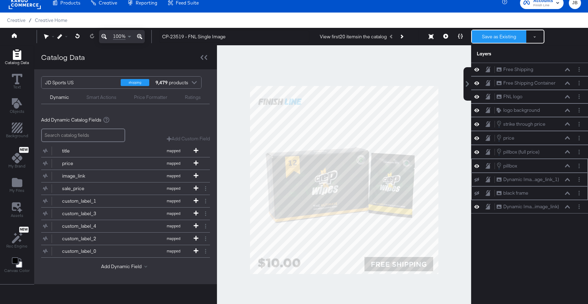
click at [492, 34] on button "Save as Existing" at bounding box center [499, 36] width 54 height 13
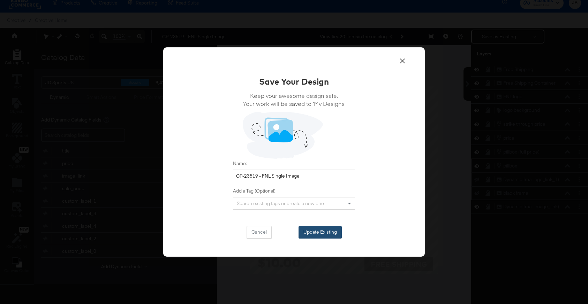
click at [312, 233] on button "Update Existing" at bounding box center [319, 232] width 43 height 13
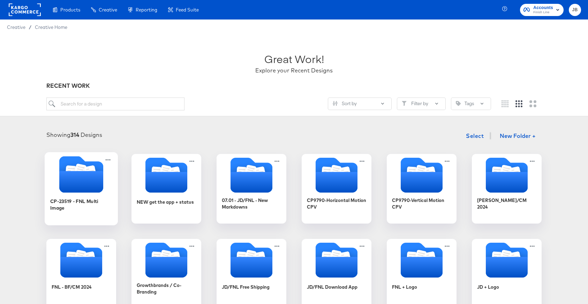
click at [96, 180] on icon "Folder" at bounding box center [81, 182] width 44 height 22
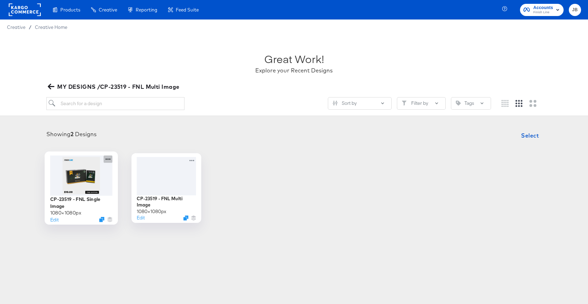
click at [108, 157] on icon at bounding box center [108, 159] width 9 height 7
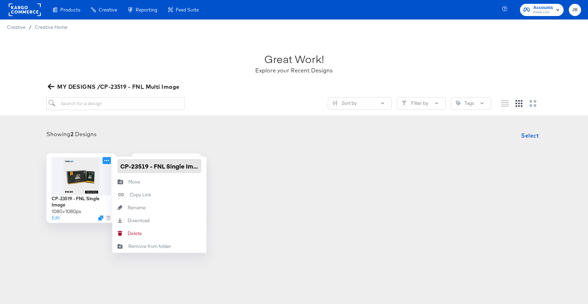
click at [147, 164] on input "CP-23519 - FNL Single Image" at bounding box center [160, 166] width 84 height 14
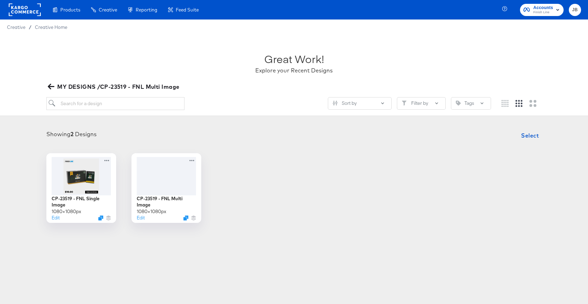
click at [242, 147] on div "Showing 2 Designs Select CP-23519 - FNL Single Image 1080 × 1080 px Edit CP-235…" at bounding box center [294, 176] width 574 height 94
click at [49, 86] on icon "button" at bounding box center [51, 87] width 7 height 6
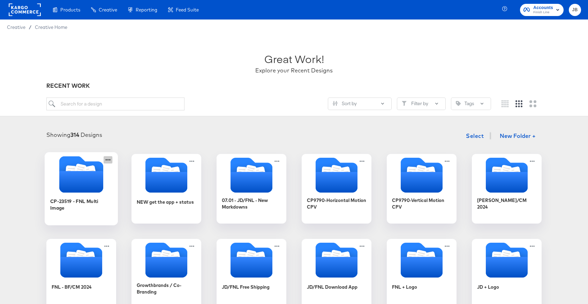
click at [106, 158] on icon at bounding box center [108, 159] width 9 height 7
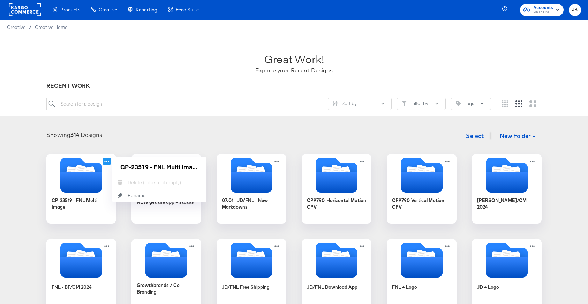
scroll to position [0, 1]
type input "CP-23519 - FNL"
click at [181, 168] on input "CP-23519 - FNL" at bounding box center [160, 167] width 84 height 14
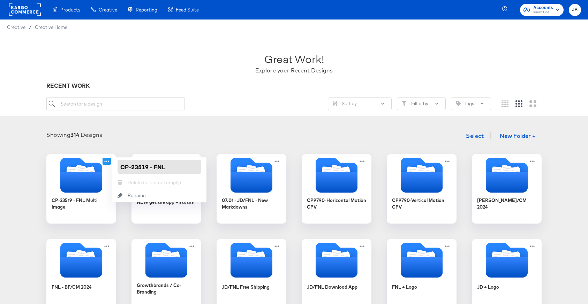
click at [181, 168] on input "CP-23519 - FNL" at bounding box center [160, 167] width 84 height 14
click at [163, 140] on div "Showing 314 Designs Select New Folder +" at bounding box center [294, 136] width 574 height 14
